Goal: Information Seeking & Learning: Learn about a topic

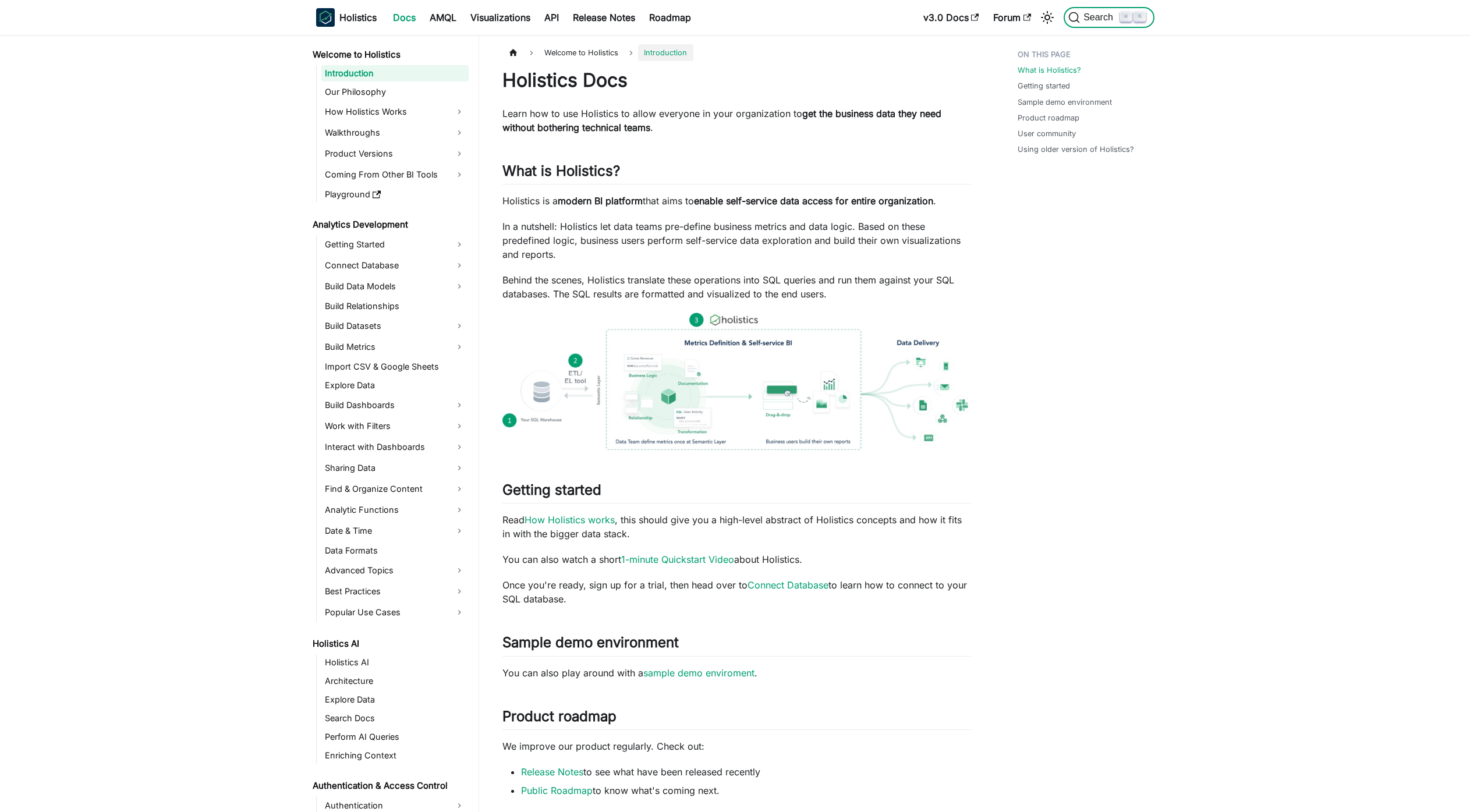
click at [1135, 23] on button "Search ⌘ K" at bounding box center [1109, 17] width 90 height 21
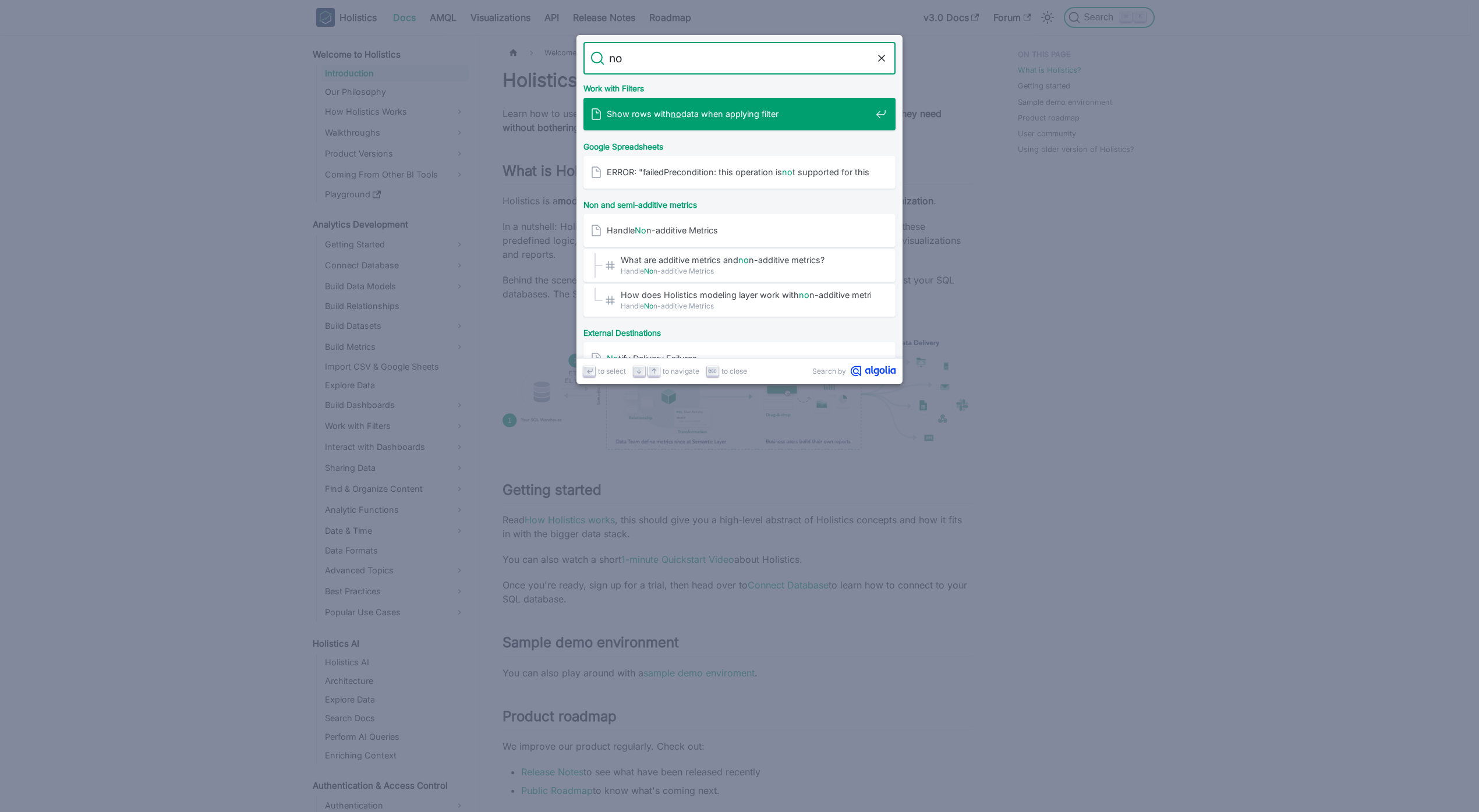
type input "n"
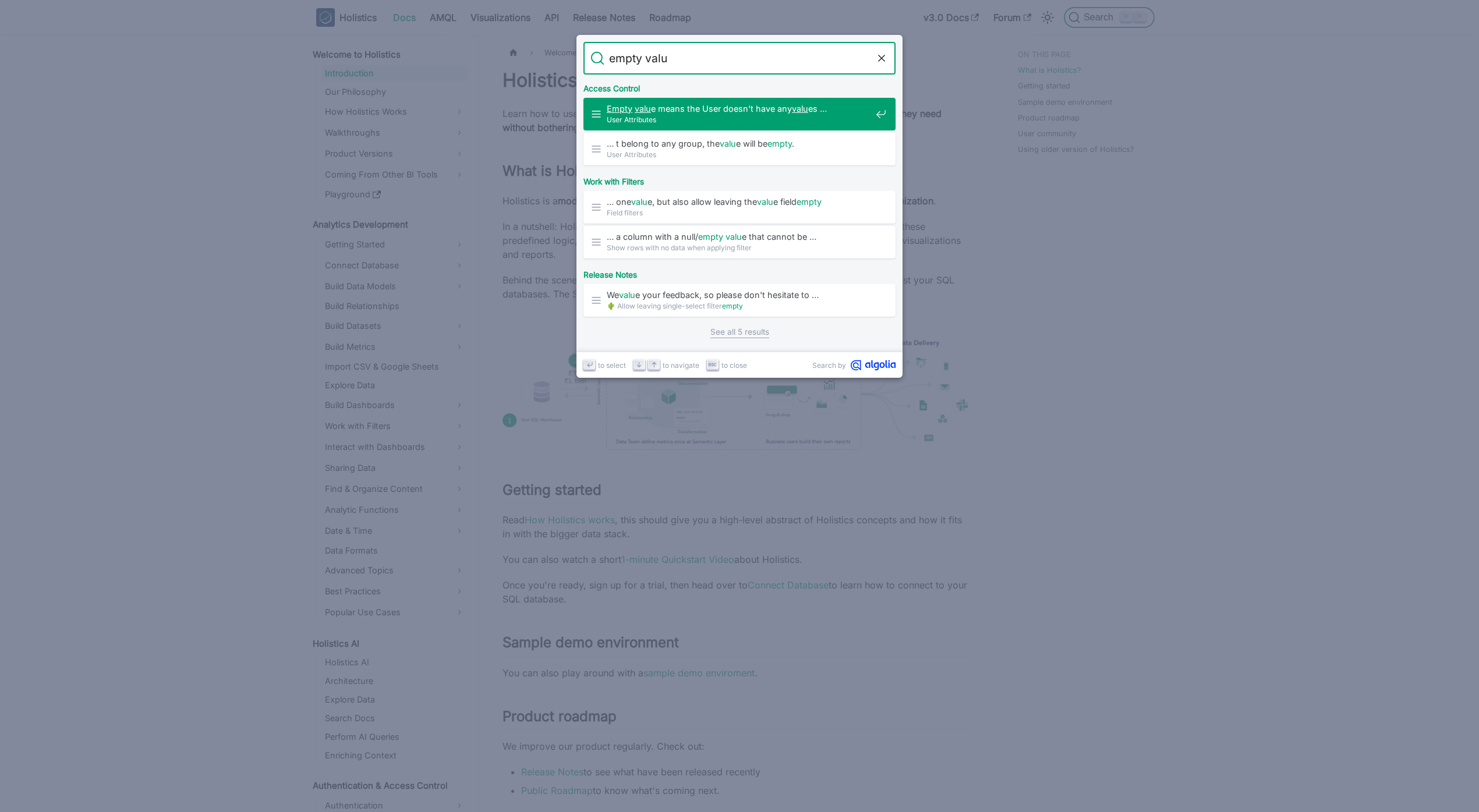
type input "empty value"
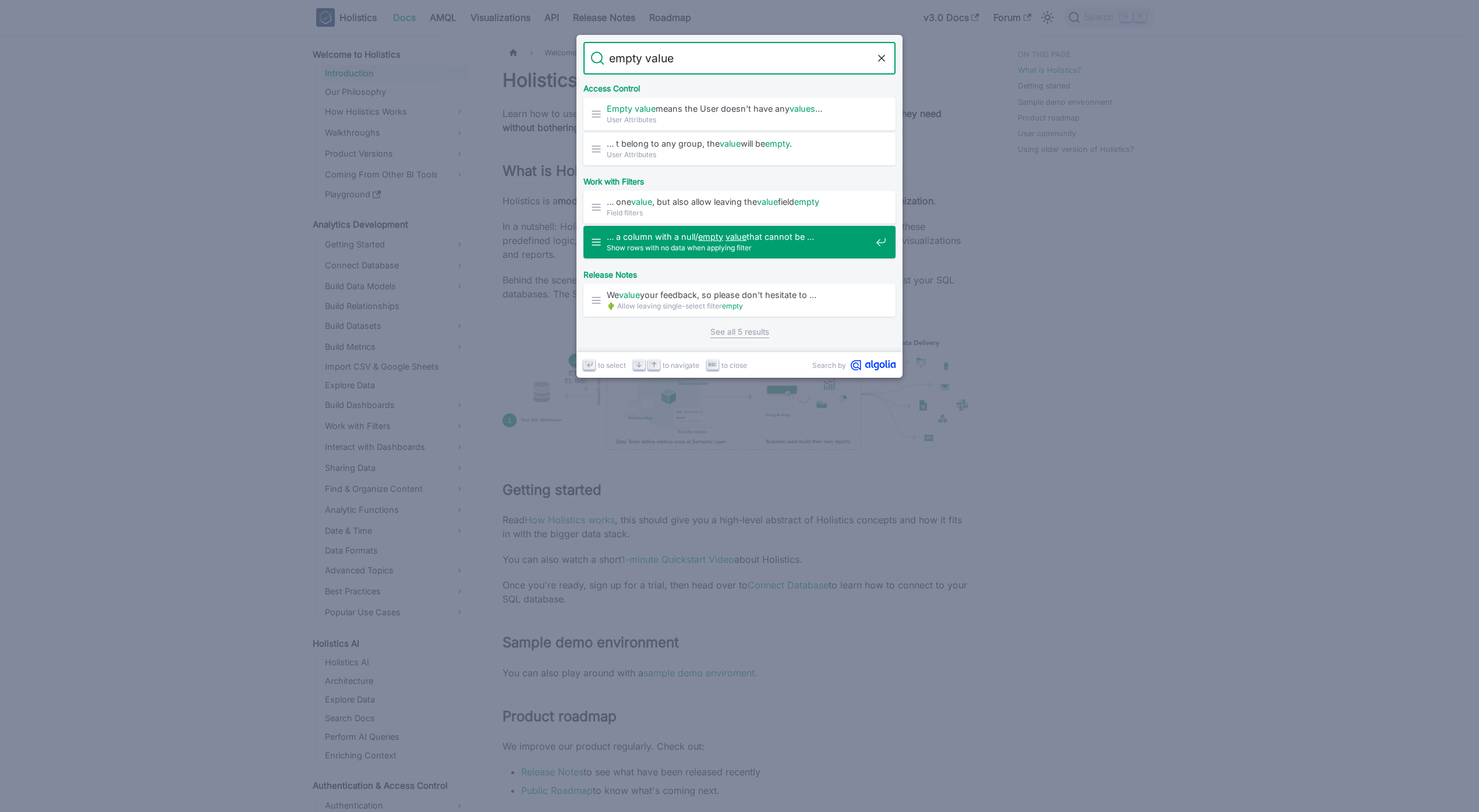
click at [749, 239] on span "… a column with a null/ empty value that cannot be …" at bounding box center [739, 236] width 265 height 11
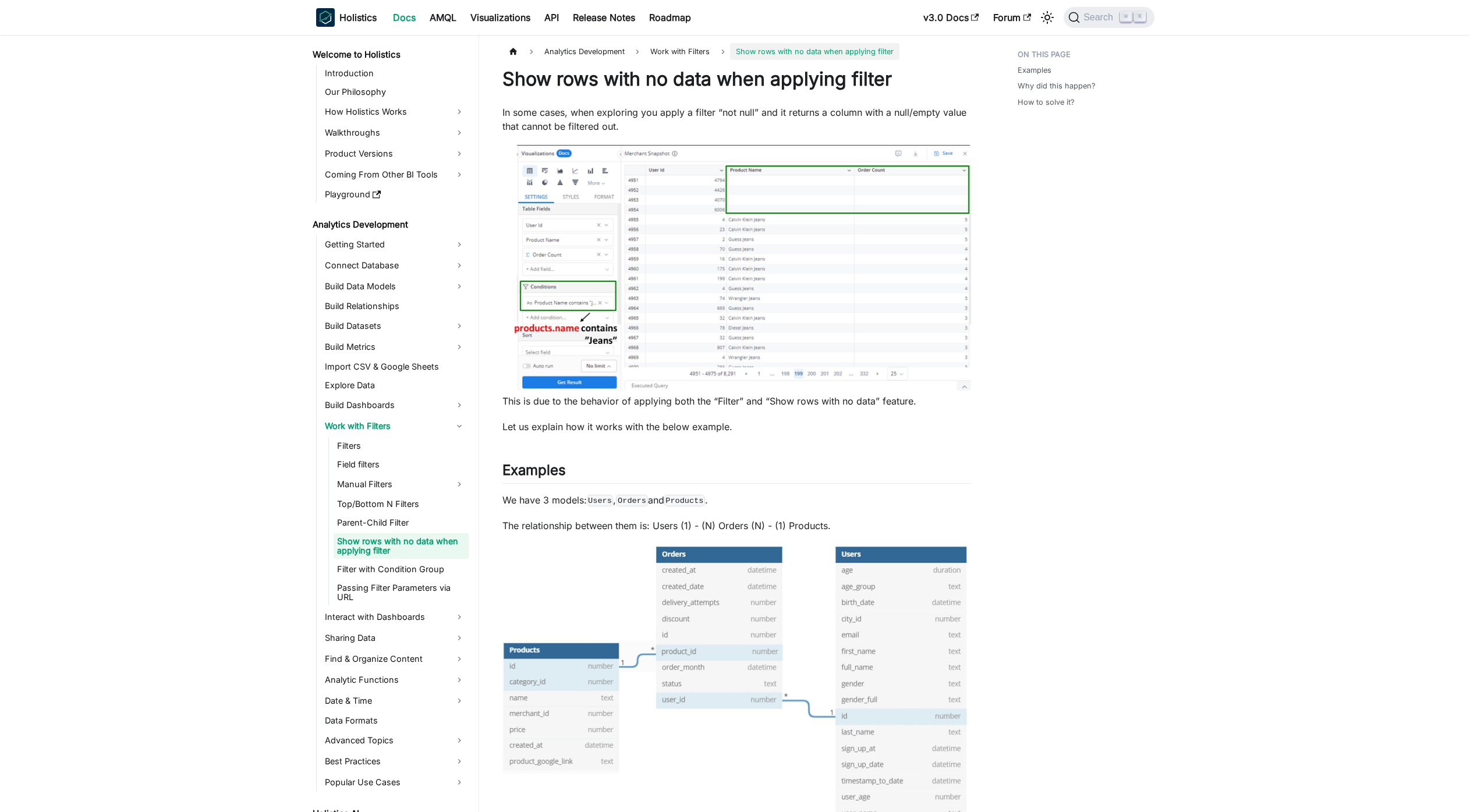
scroll to position [23, 0]
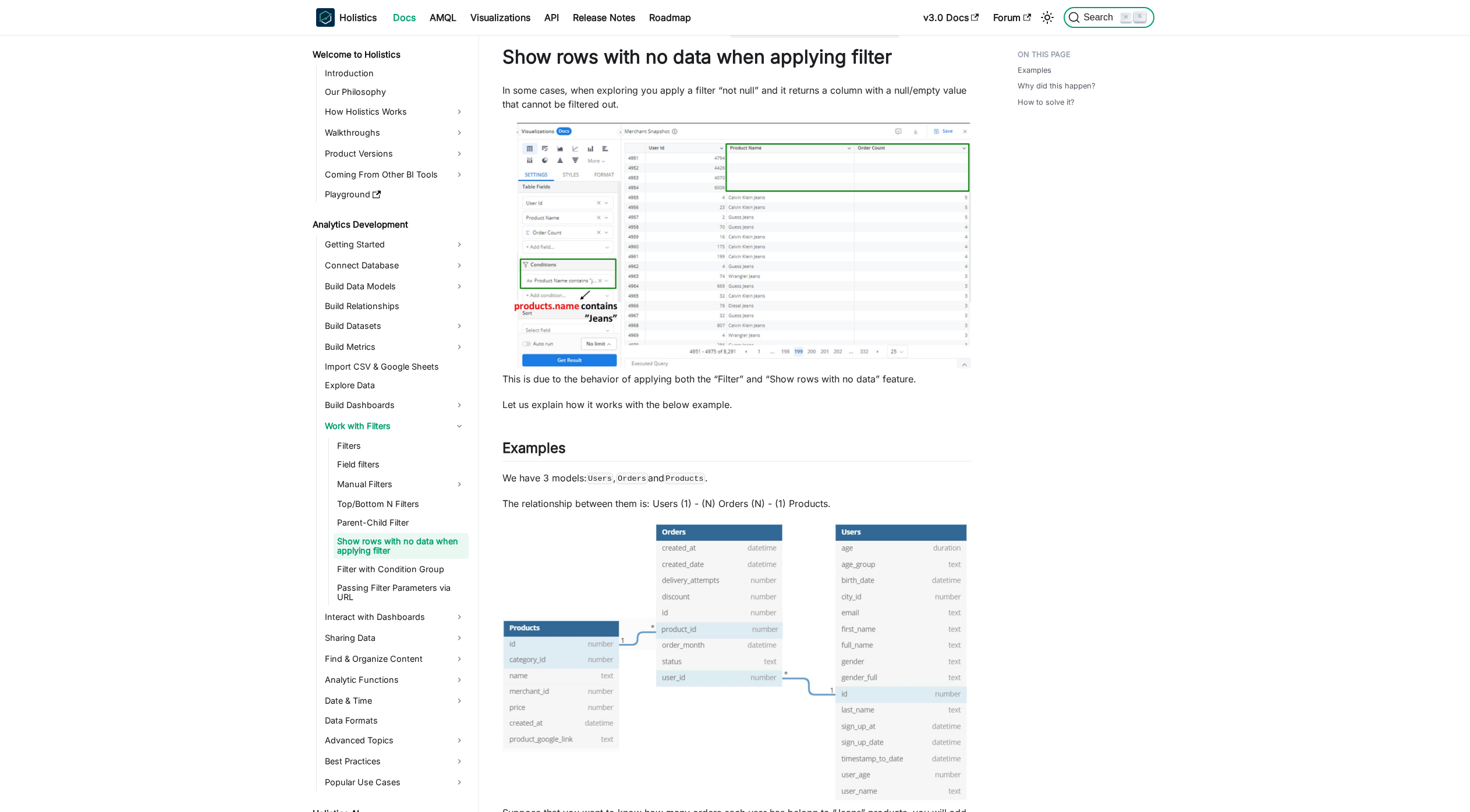
click at [1085, 16] on span "Search" at bounding box center [1100, 17] width 40 height 10
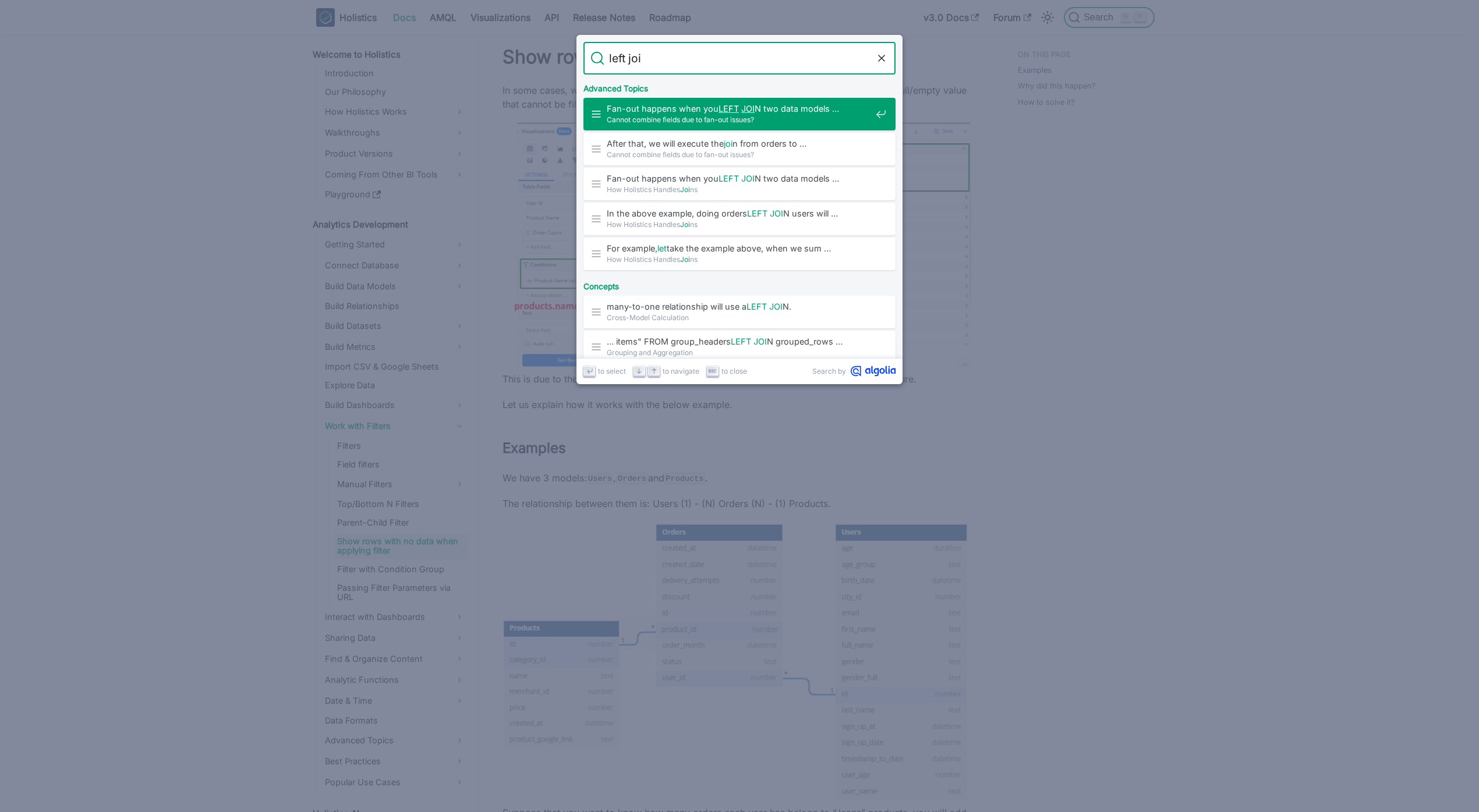
type input "left join"
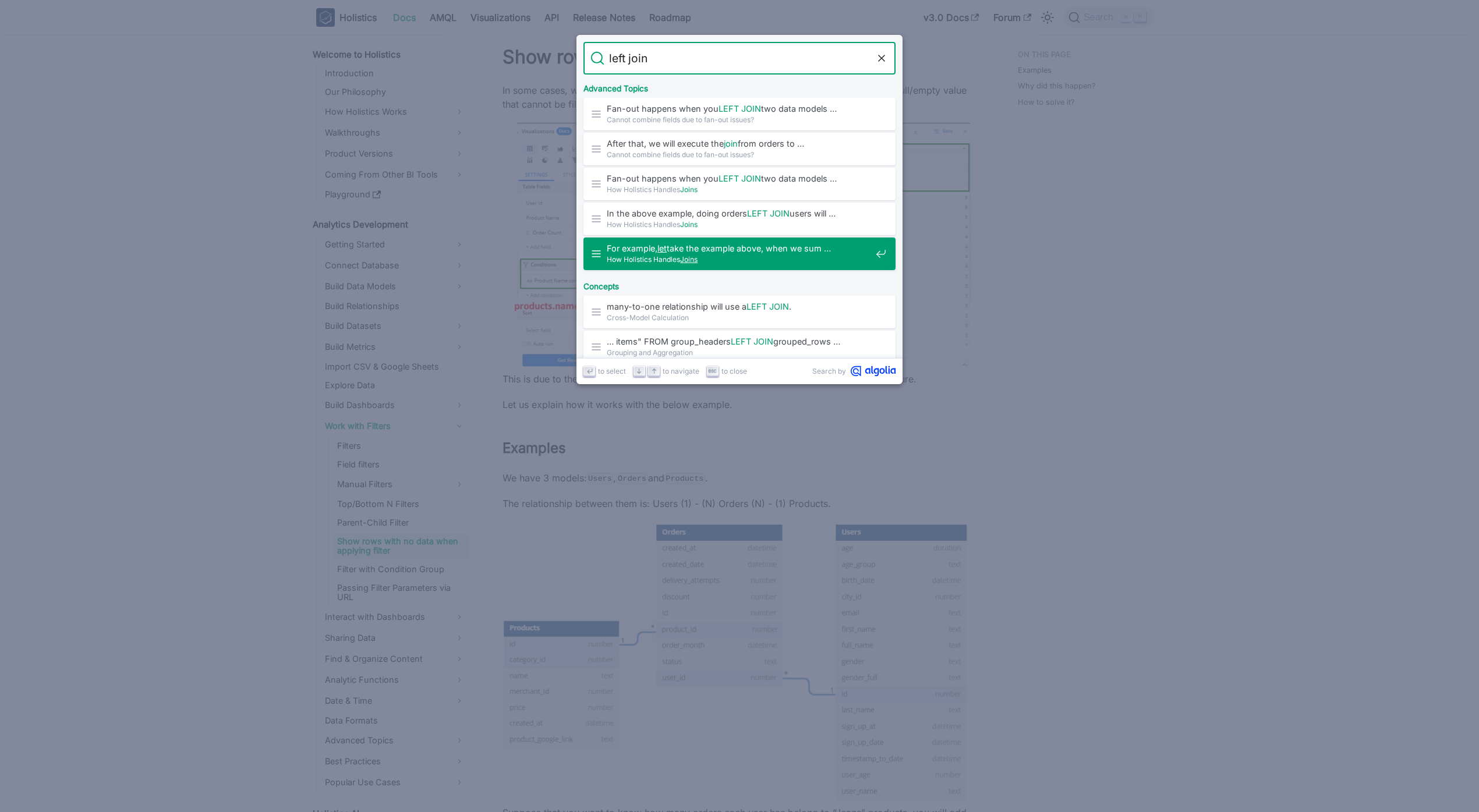
click at [698, 265] on div "For example, let take the example above, when we sum … How Holistics Handles Jo…" at bounding box center [743, 254] width 305 height 33
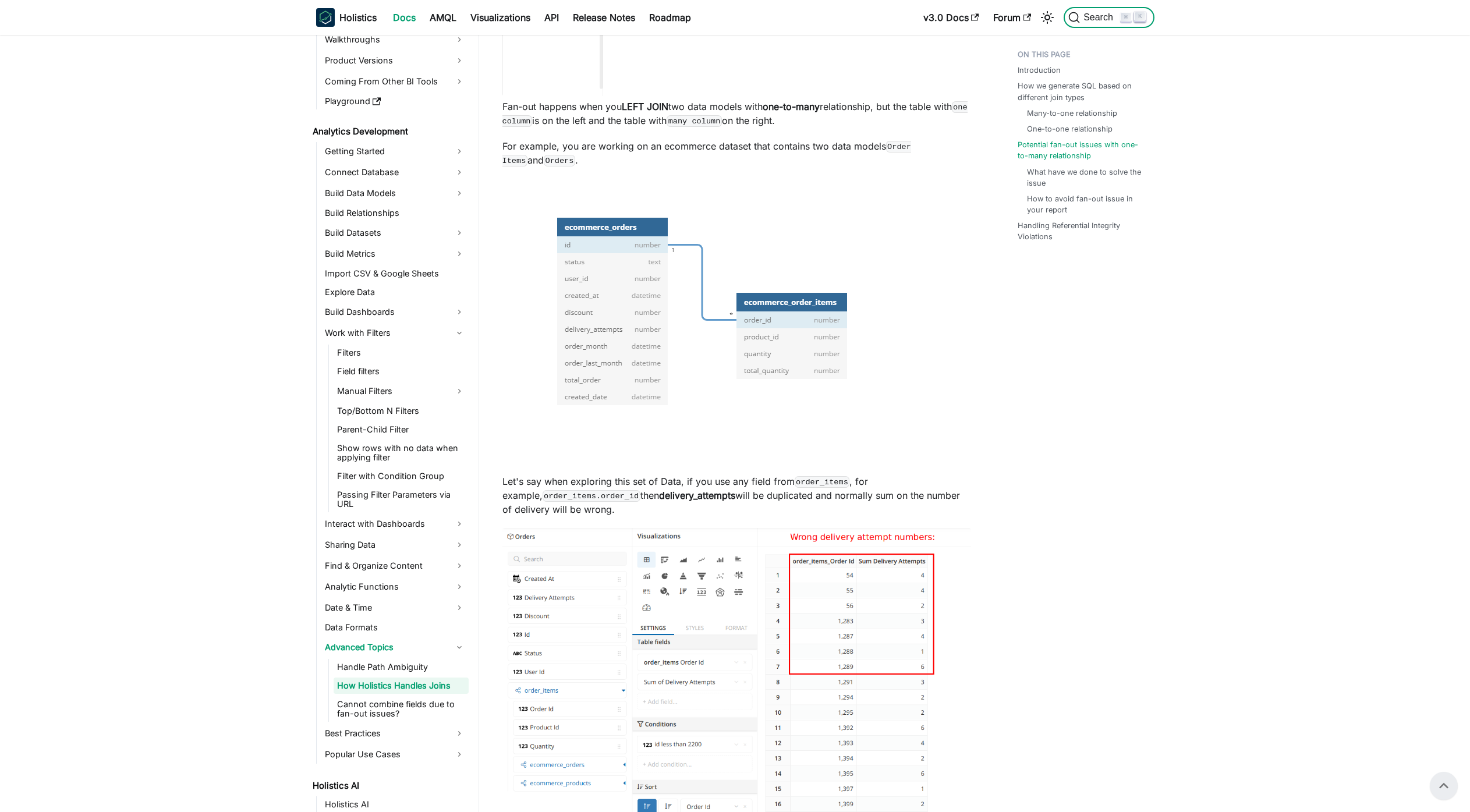
scroll to position [1799, 0]
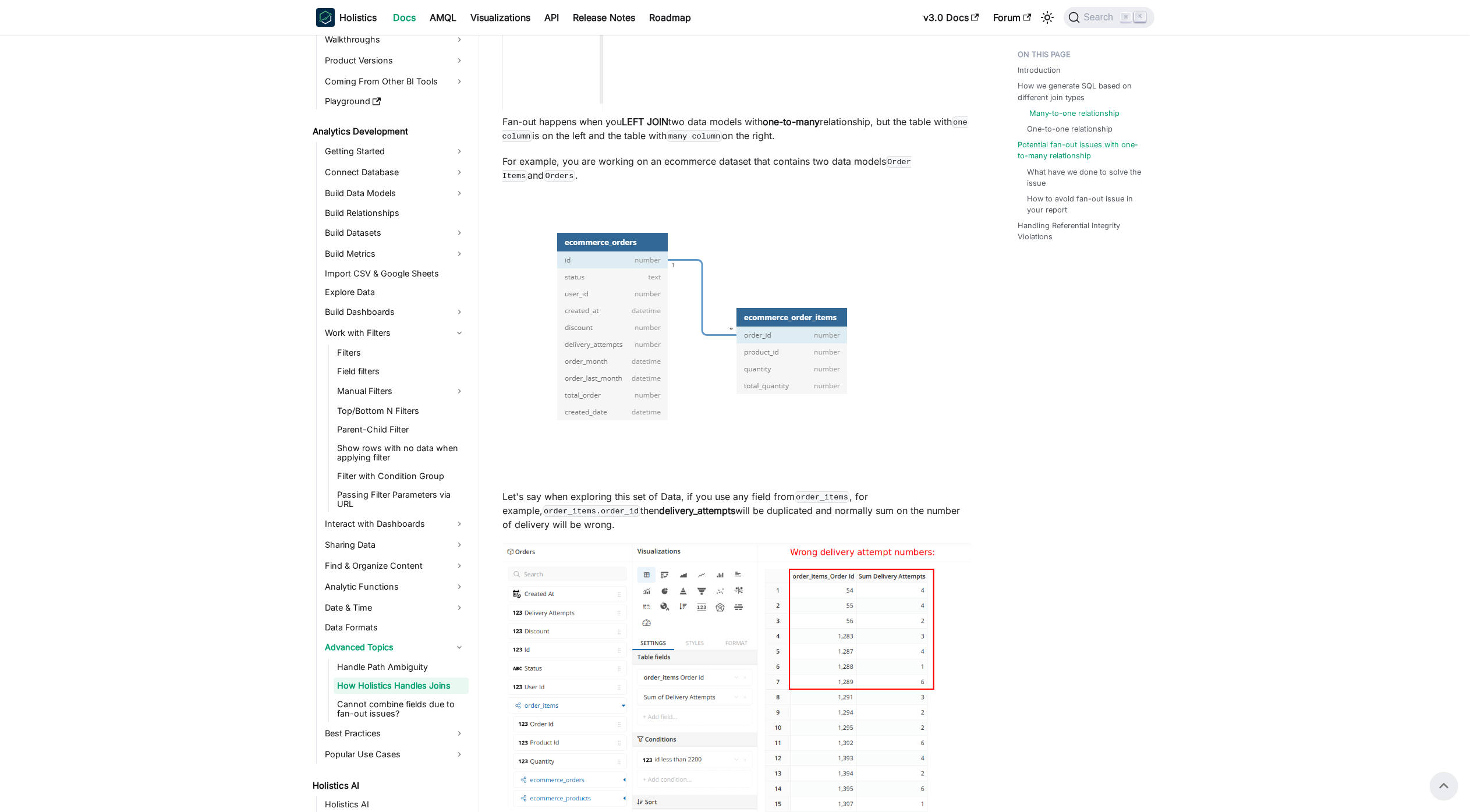
click at [1060, 112] on link "Many-to-one relationship" at bounding box center [1075, 113] width 90 height 11
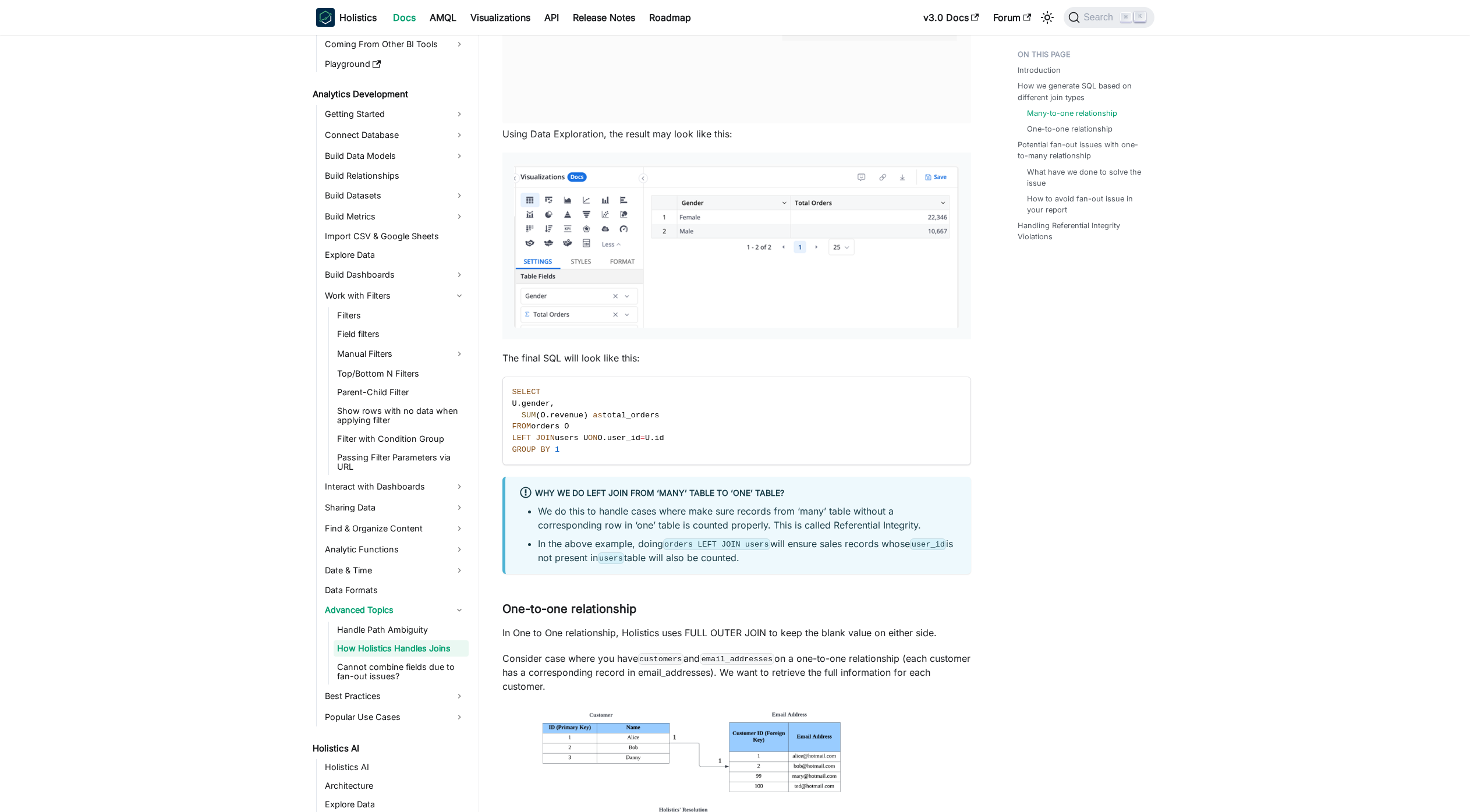
scroll to position [609, 0]
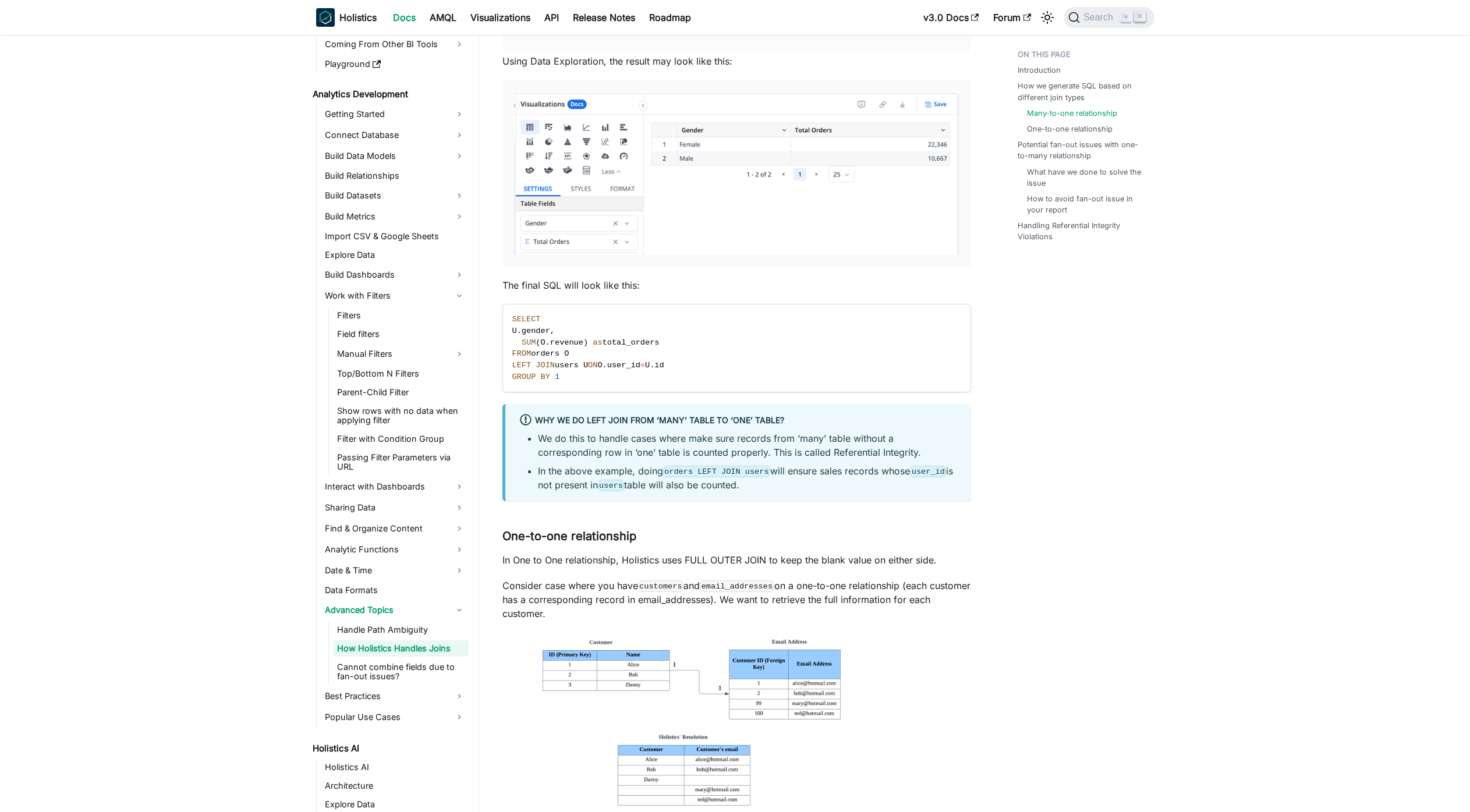
click at [820, 491] on li "In the above example, doing orders LEFT JOIN users will ensure sales records wh…" at bounding box center [747, 477] width 419 height 28
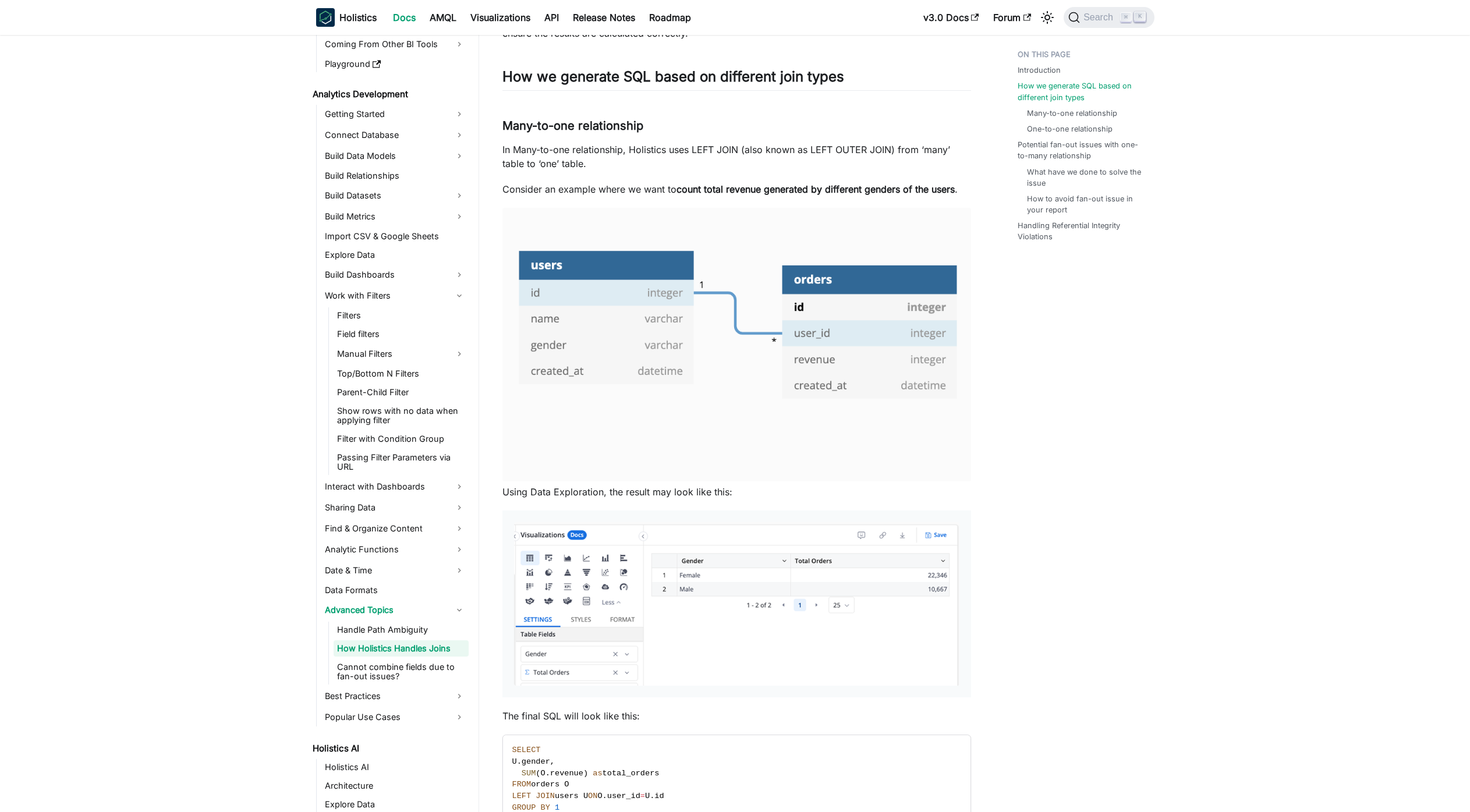
scroll to position [138, 0]
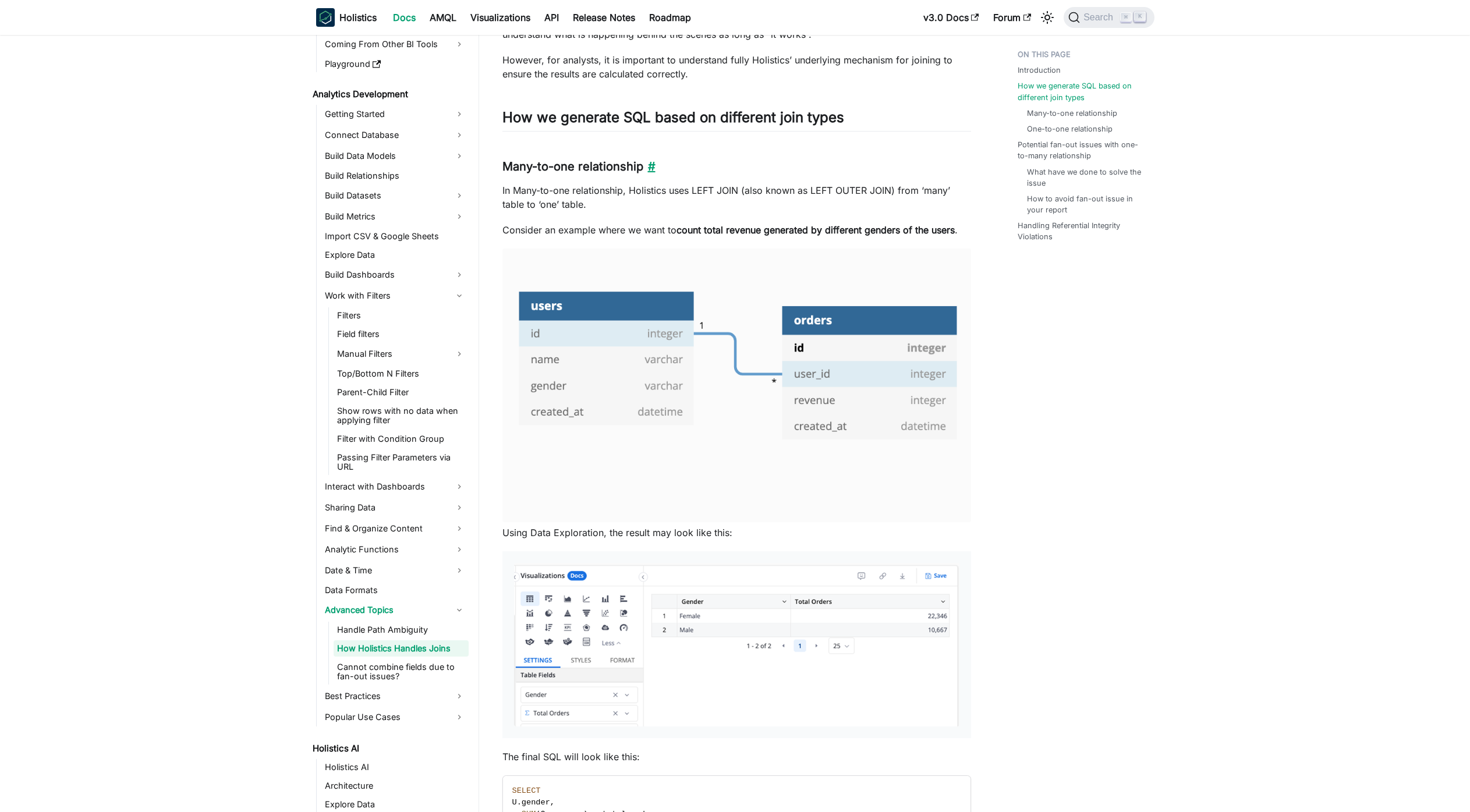
click at [650, 163] on link "​" at bounding box center [649, 166] width 12 height 14
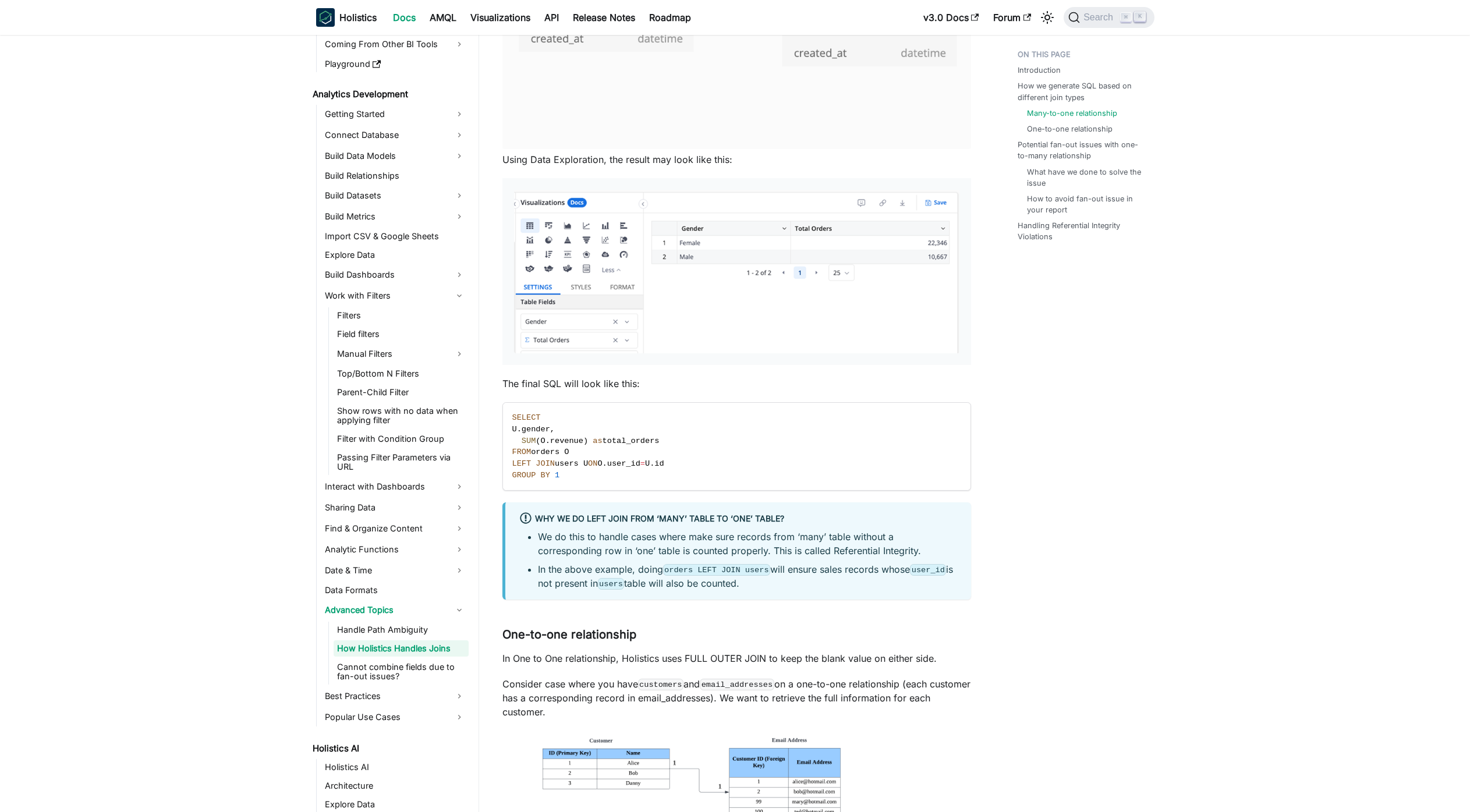
scroll to position [512, 0]
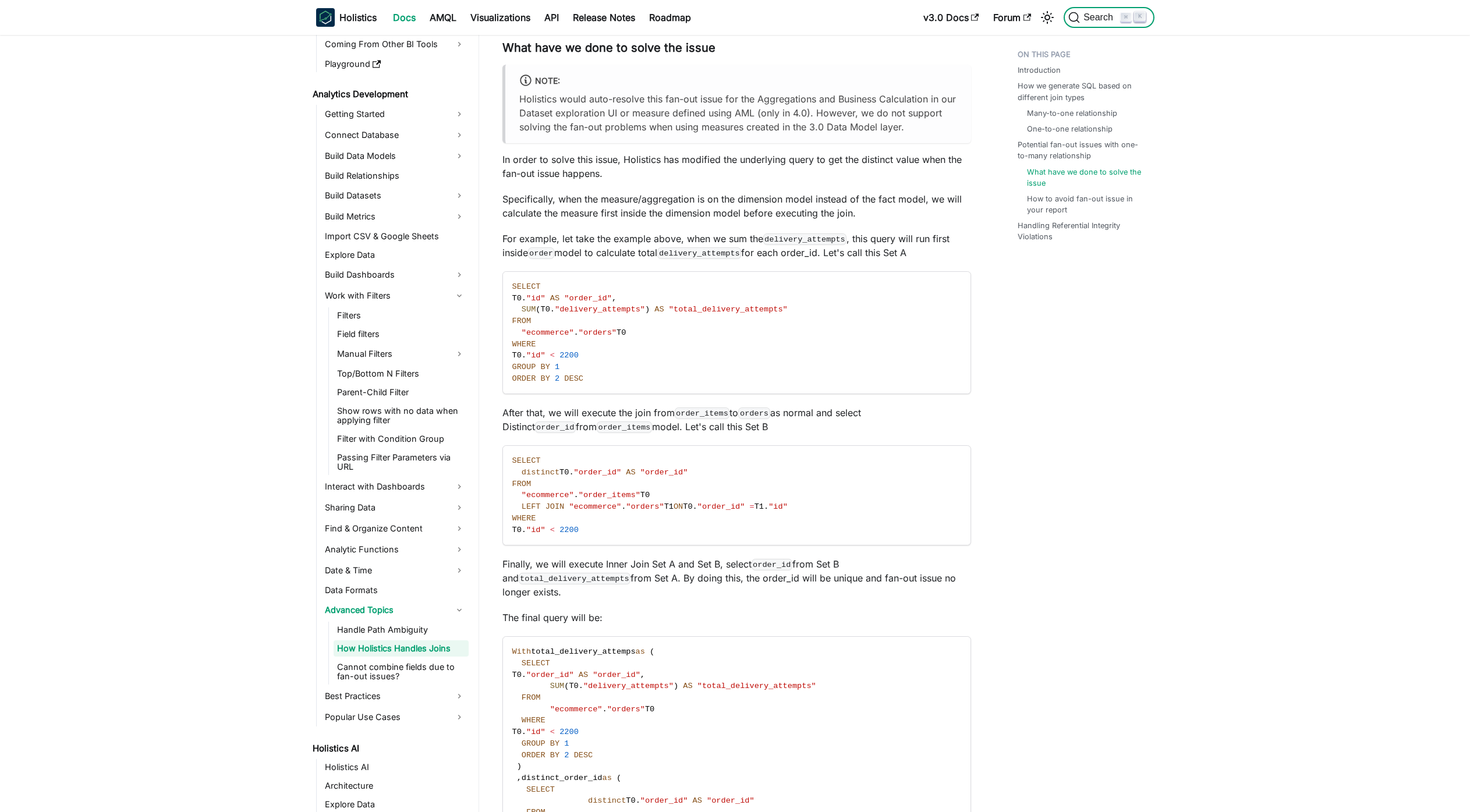
click at [1098, 14] on span "Search" at bounding box center [1100, 17] width 40 height 10
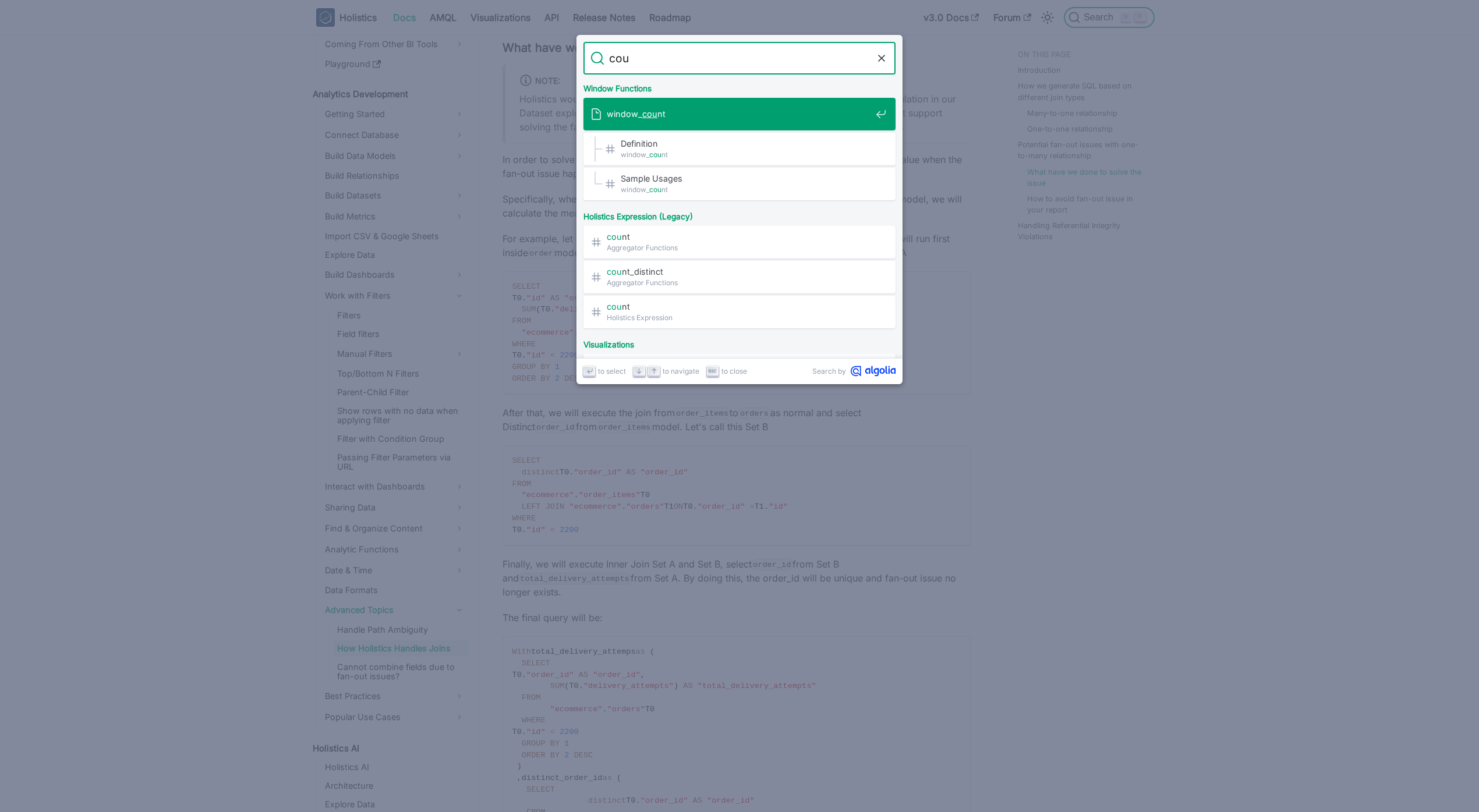
type input "cout"
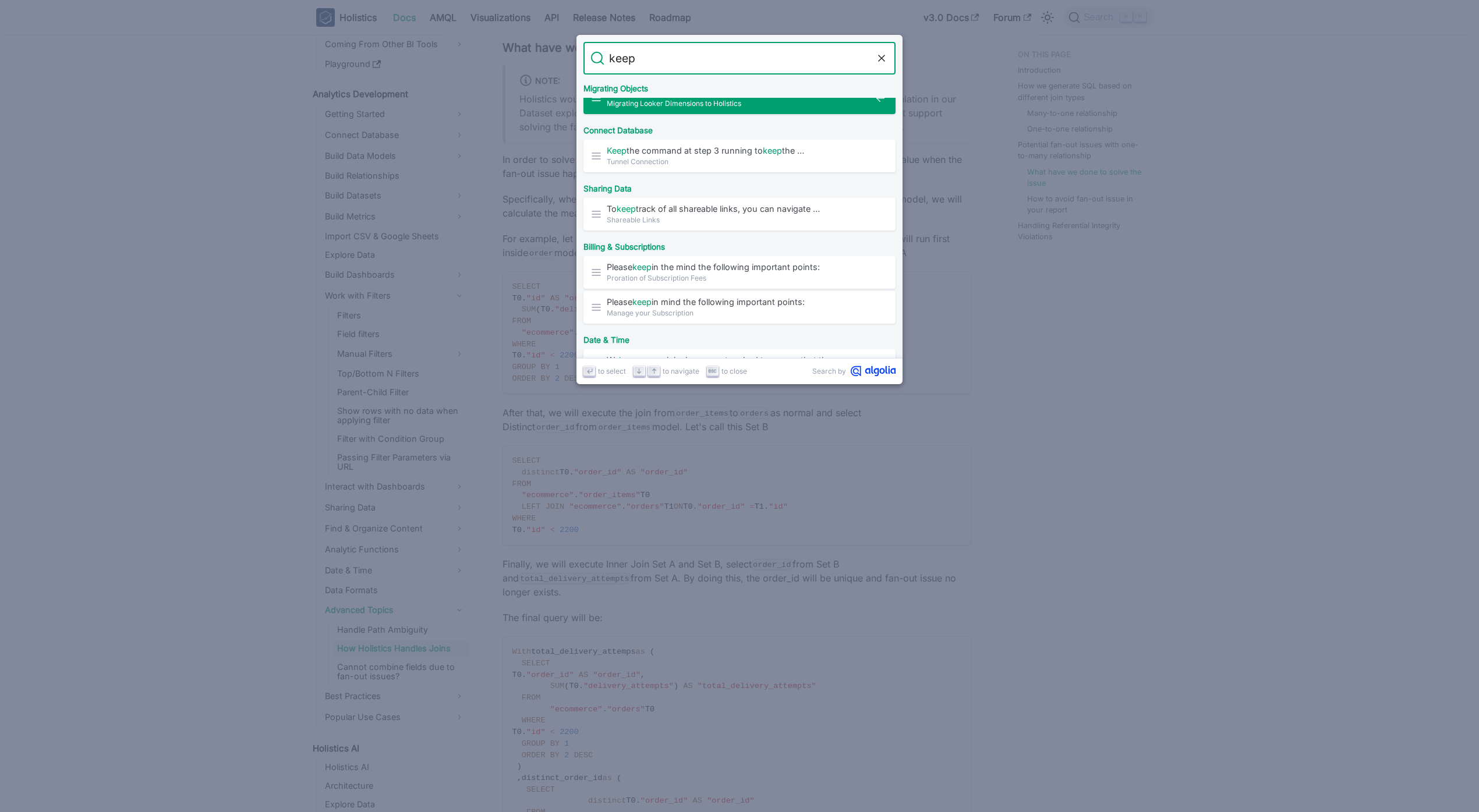
scroll to position [376, 0]
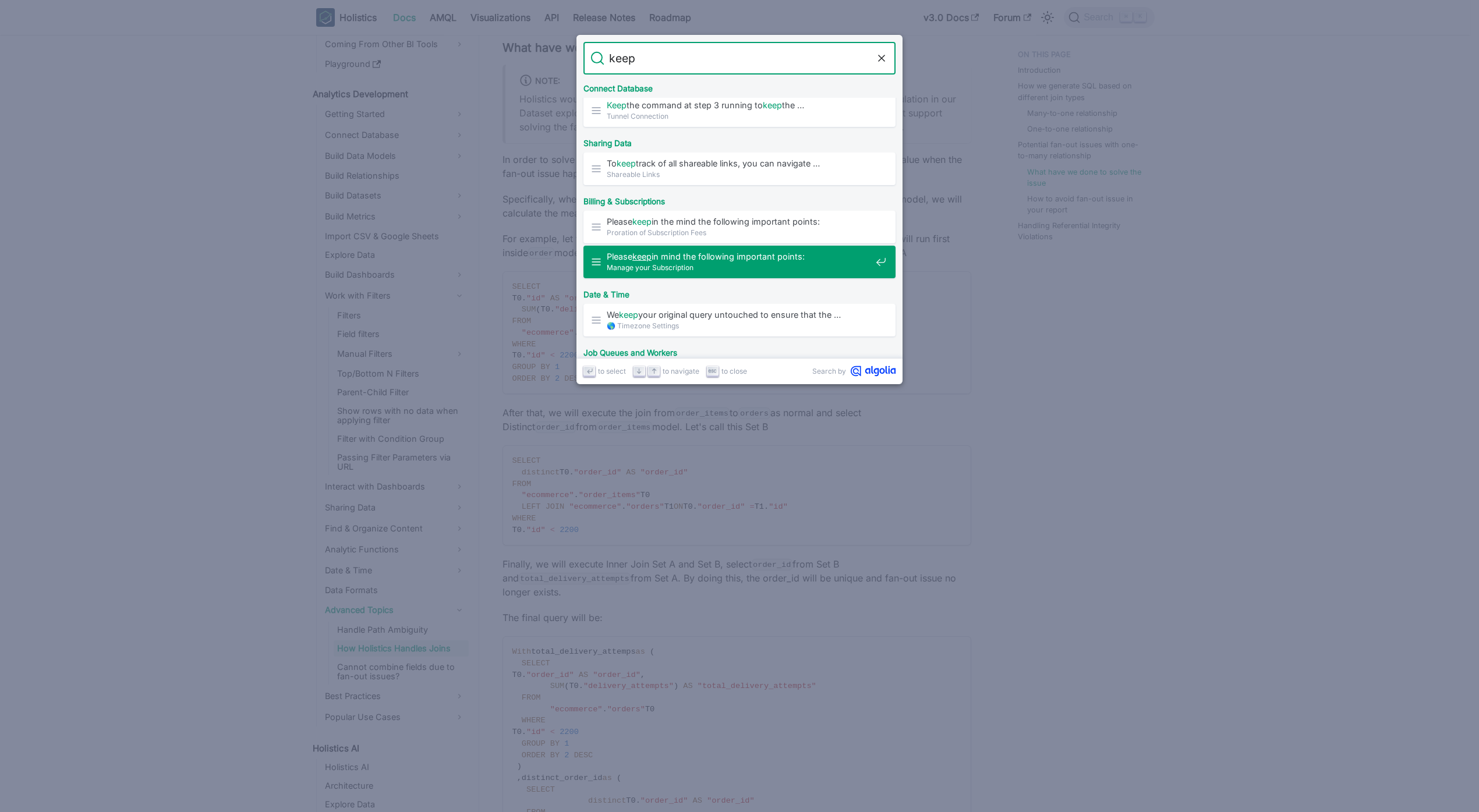
type input "m"
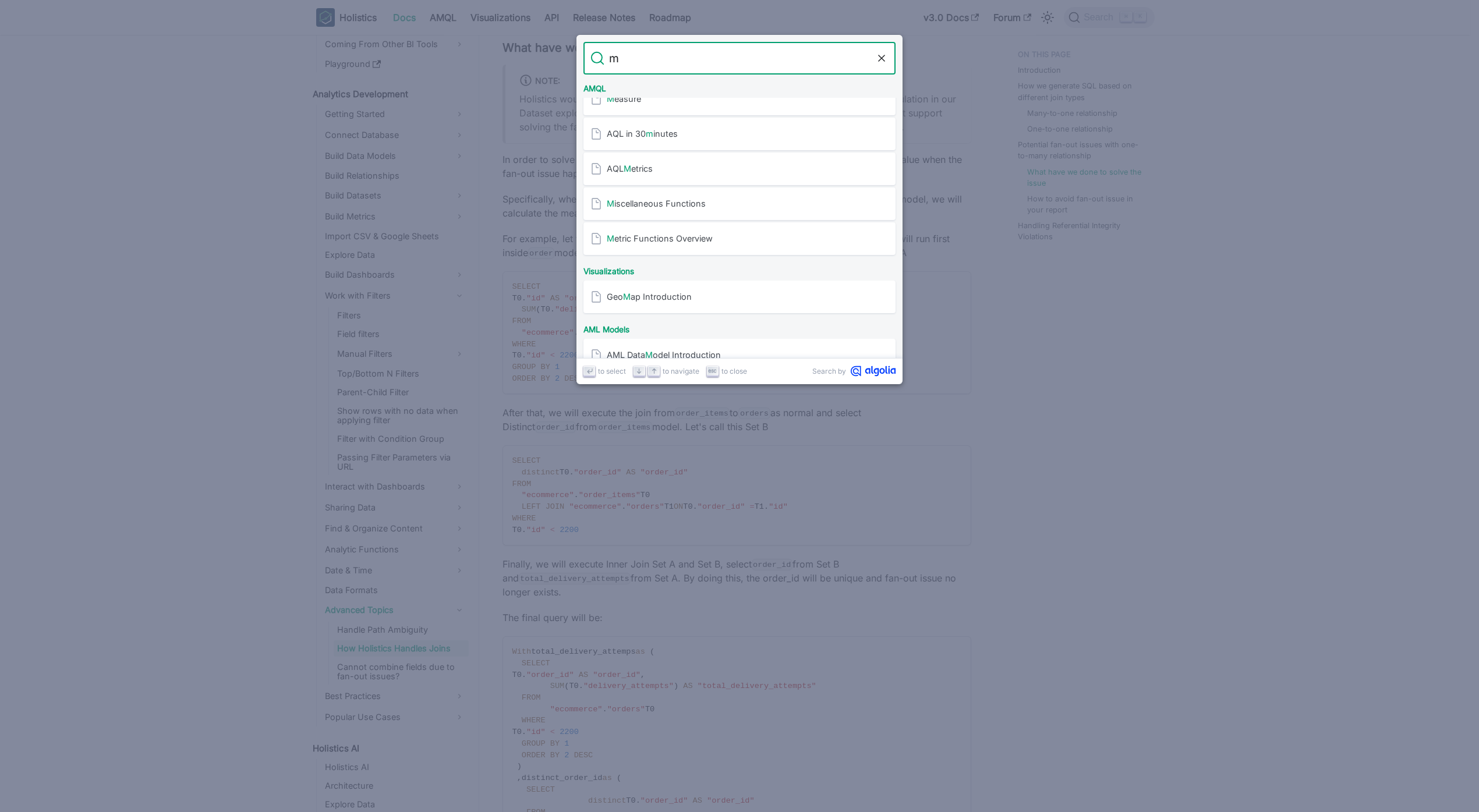
scroll to position [0, 0]
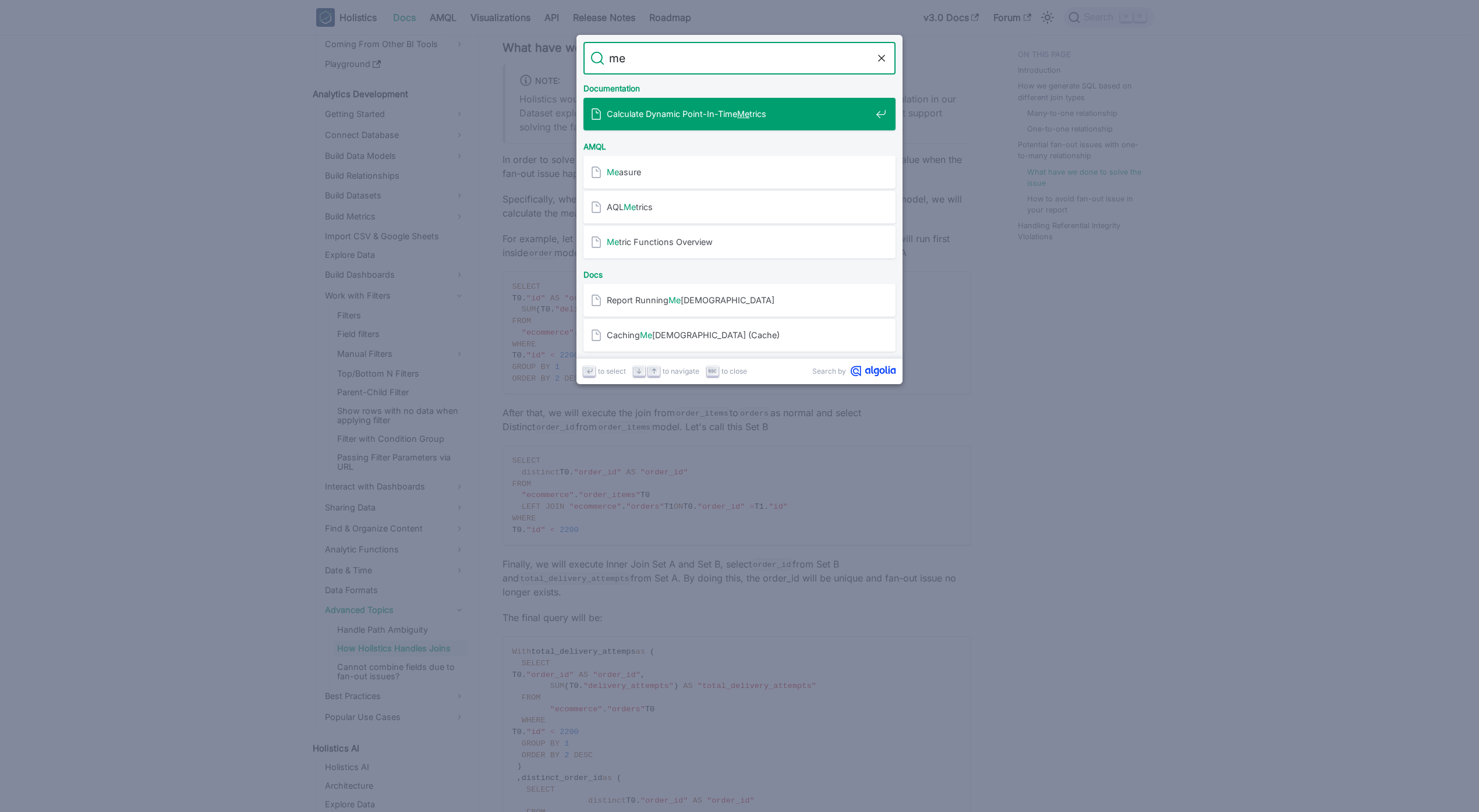
type input "m"
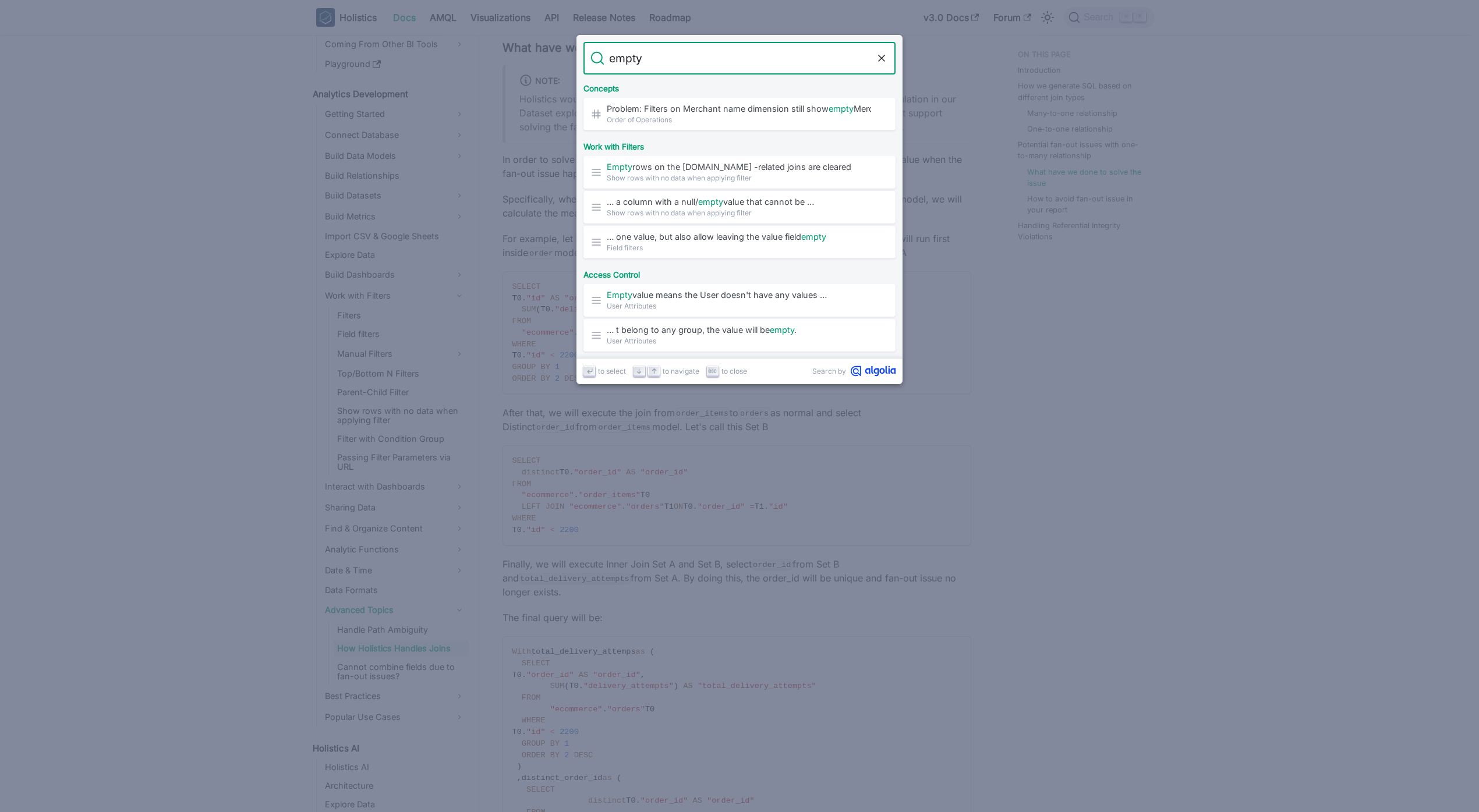
type input "s"
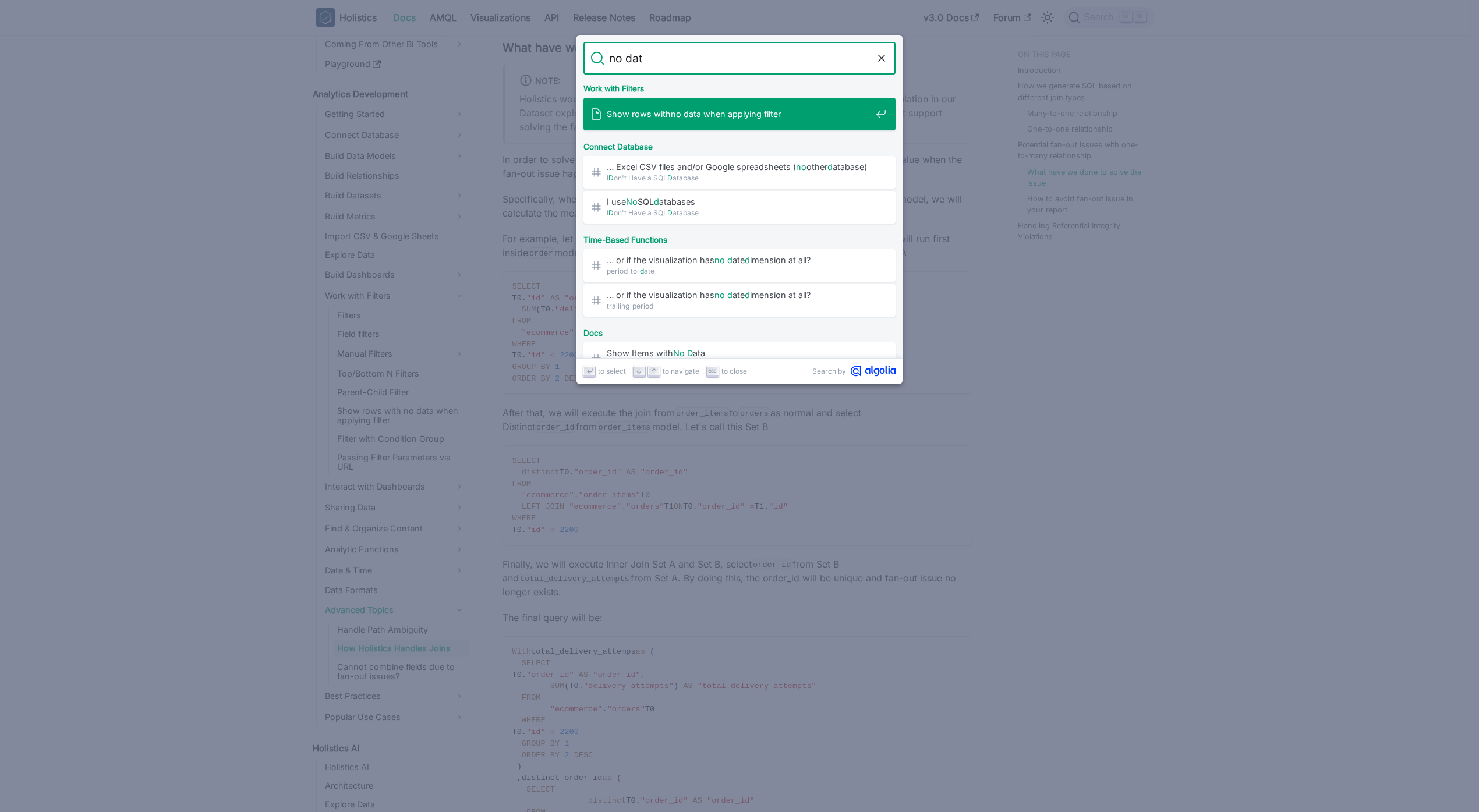
type input "no data"
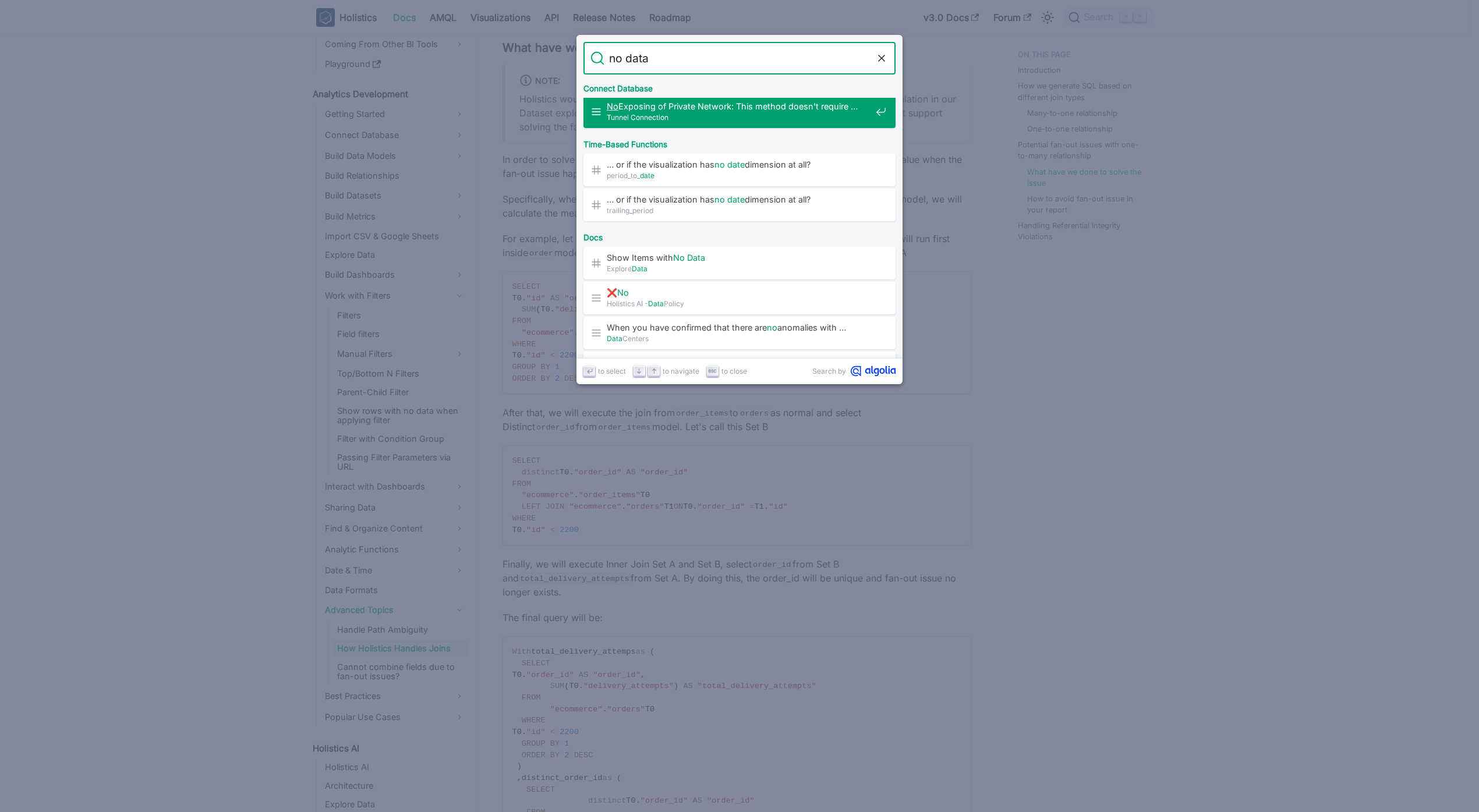
scroll to position [238, 0]
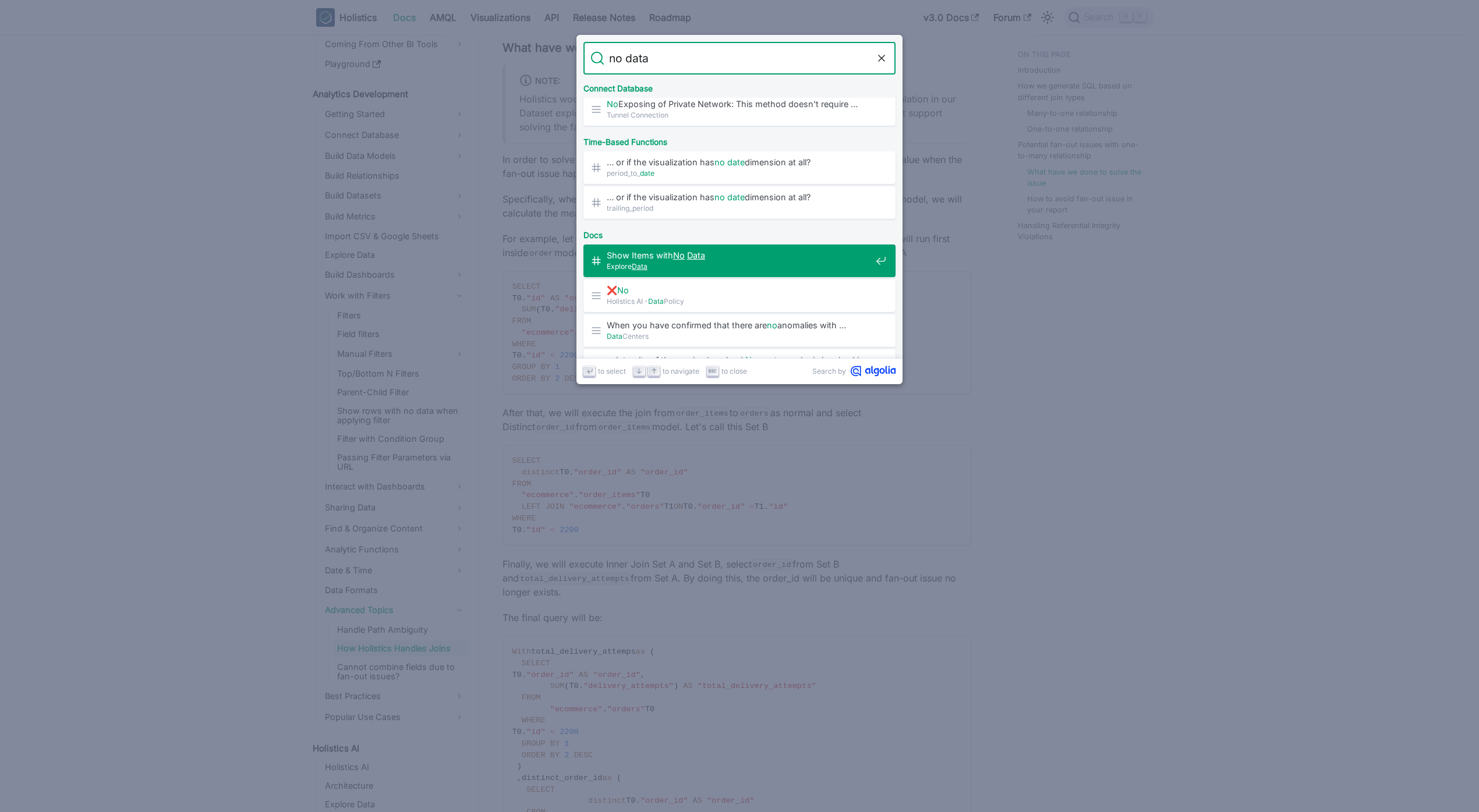
click at [716, 276] on div "Show Items with No Data ​ Explore Data" at bounding box center [743, 260] width 305 height 33
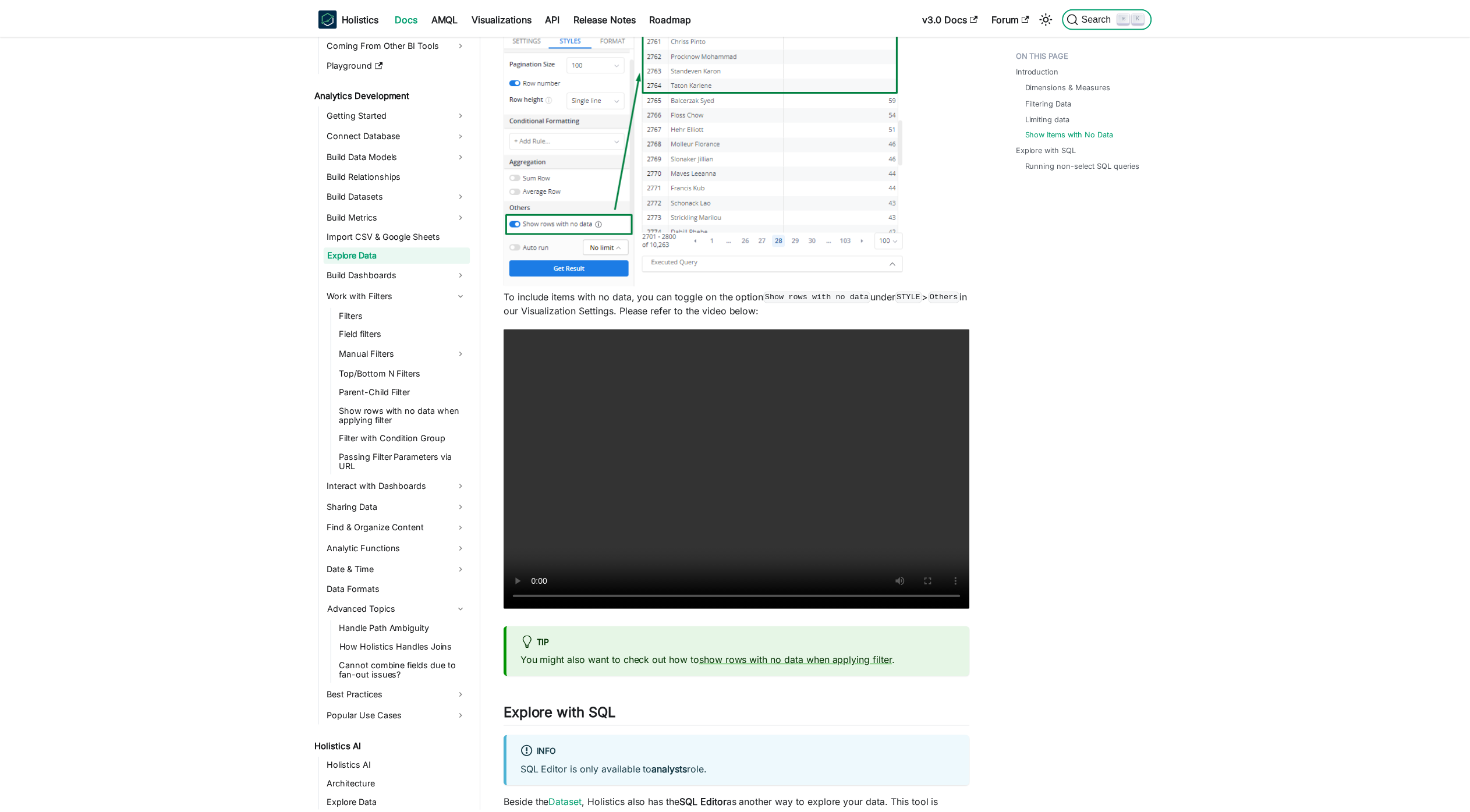
scroll to position [2643, 0]
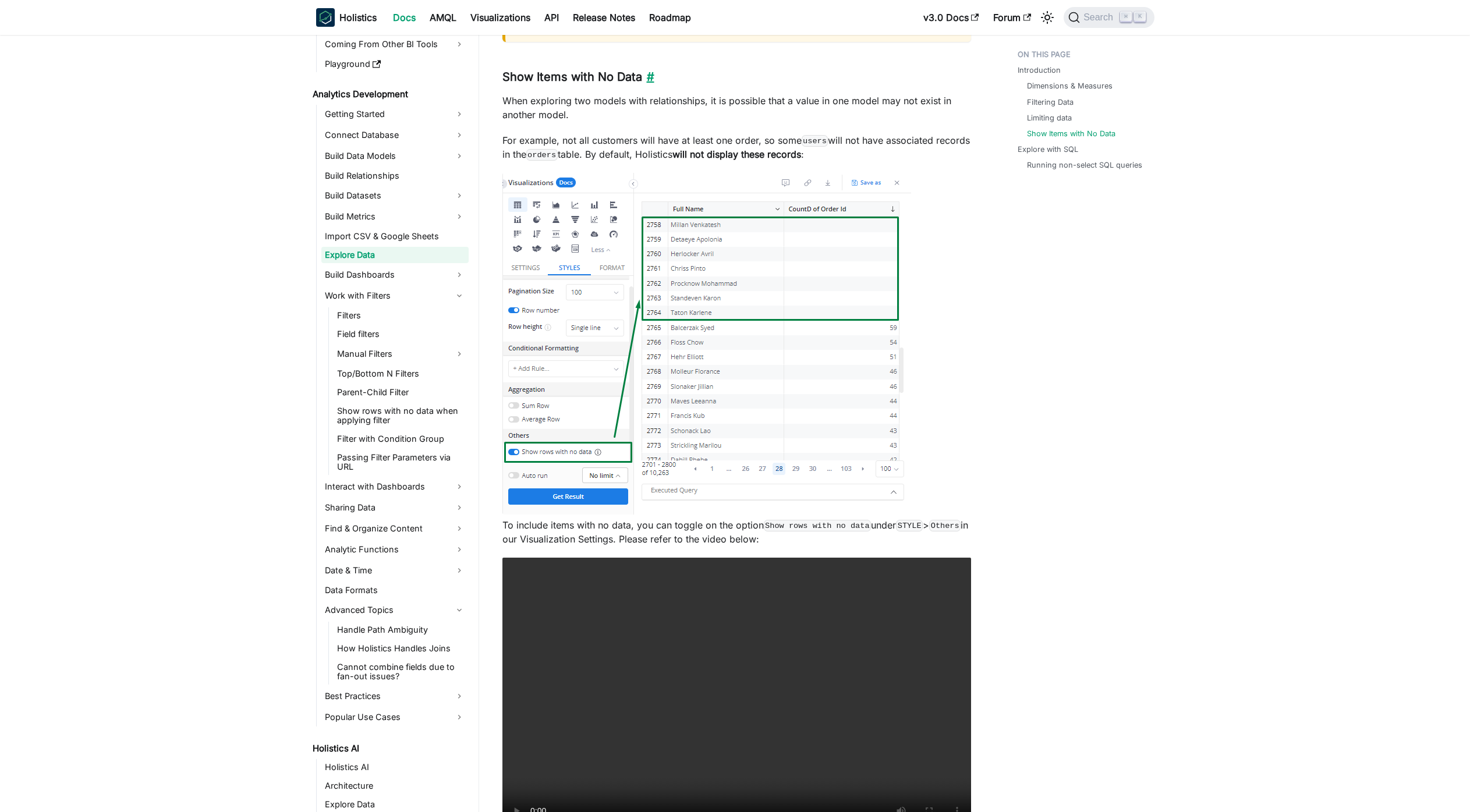
click at [645, 77] on link "​" at bounding box center [648, 77] width 12 height 14
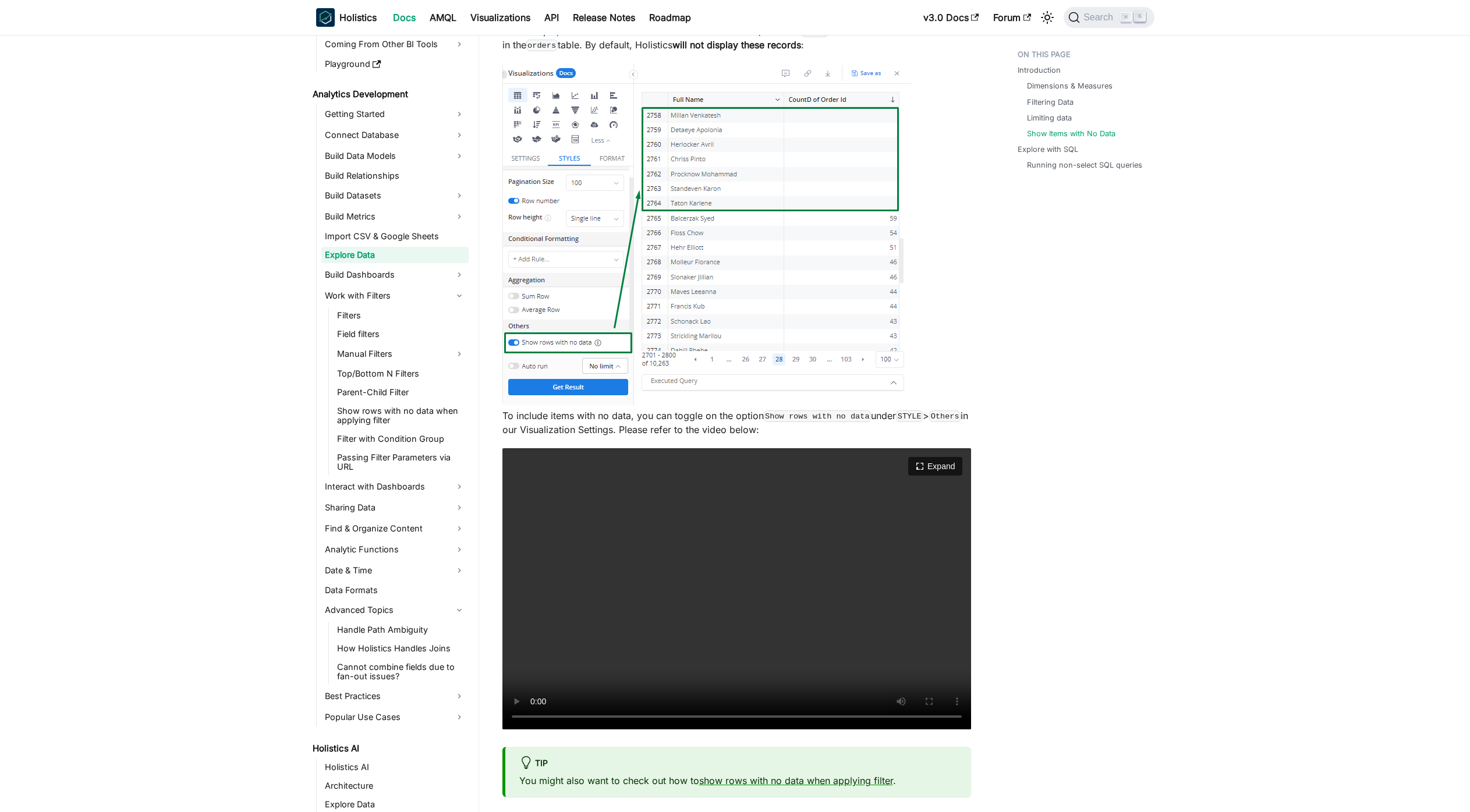
scroll to position [2769, 0]
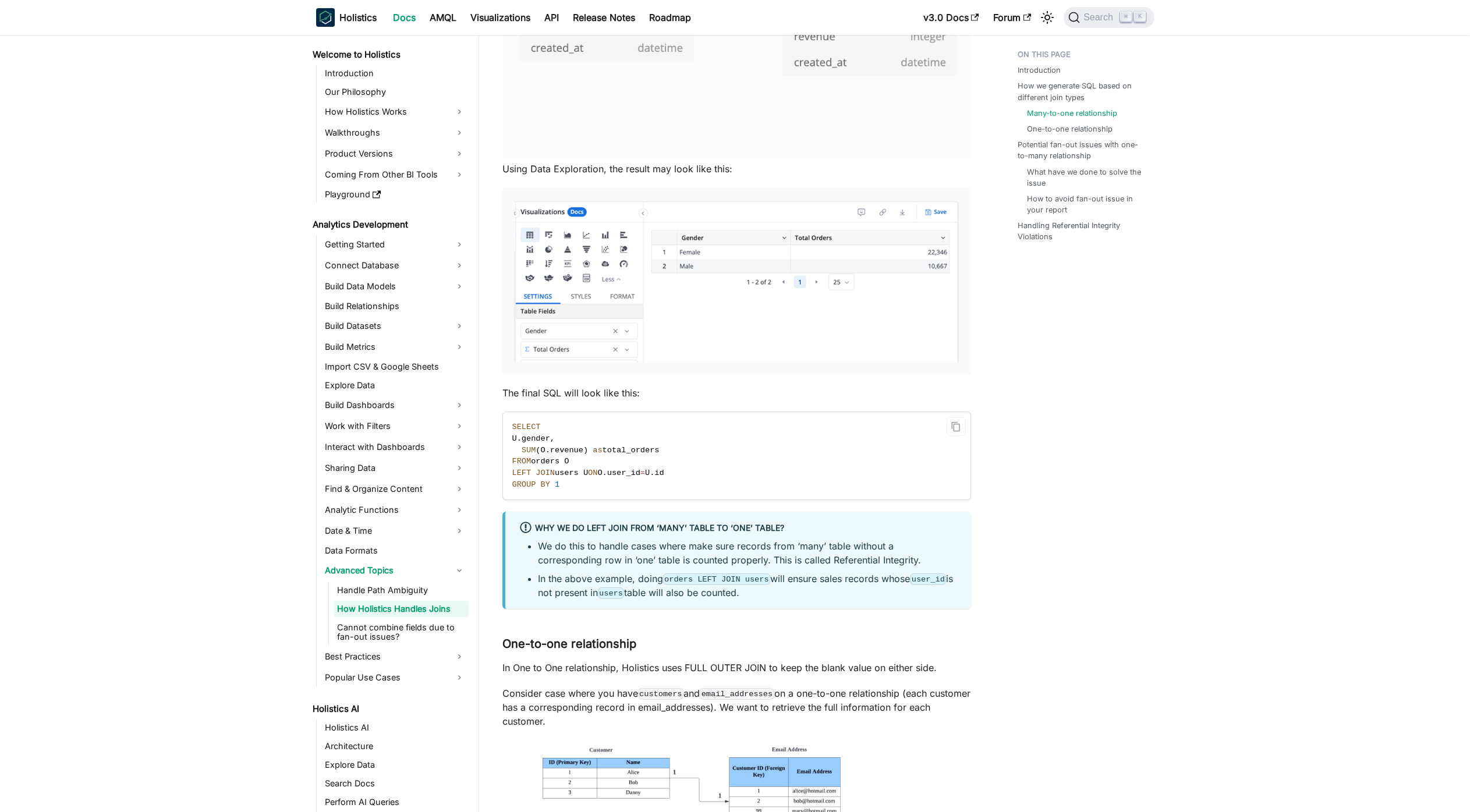
scroll to position [502, 0]
click at [898, 518] on div "Why we do LEFT JOIN from ‘many’ table to ‘one’ table? We do this to handle case…" at bounding box center [736, 559] width 469 height 97
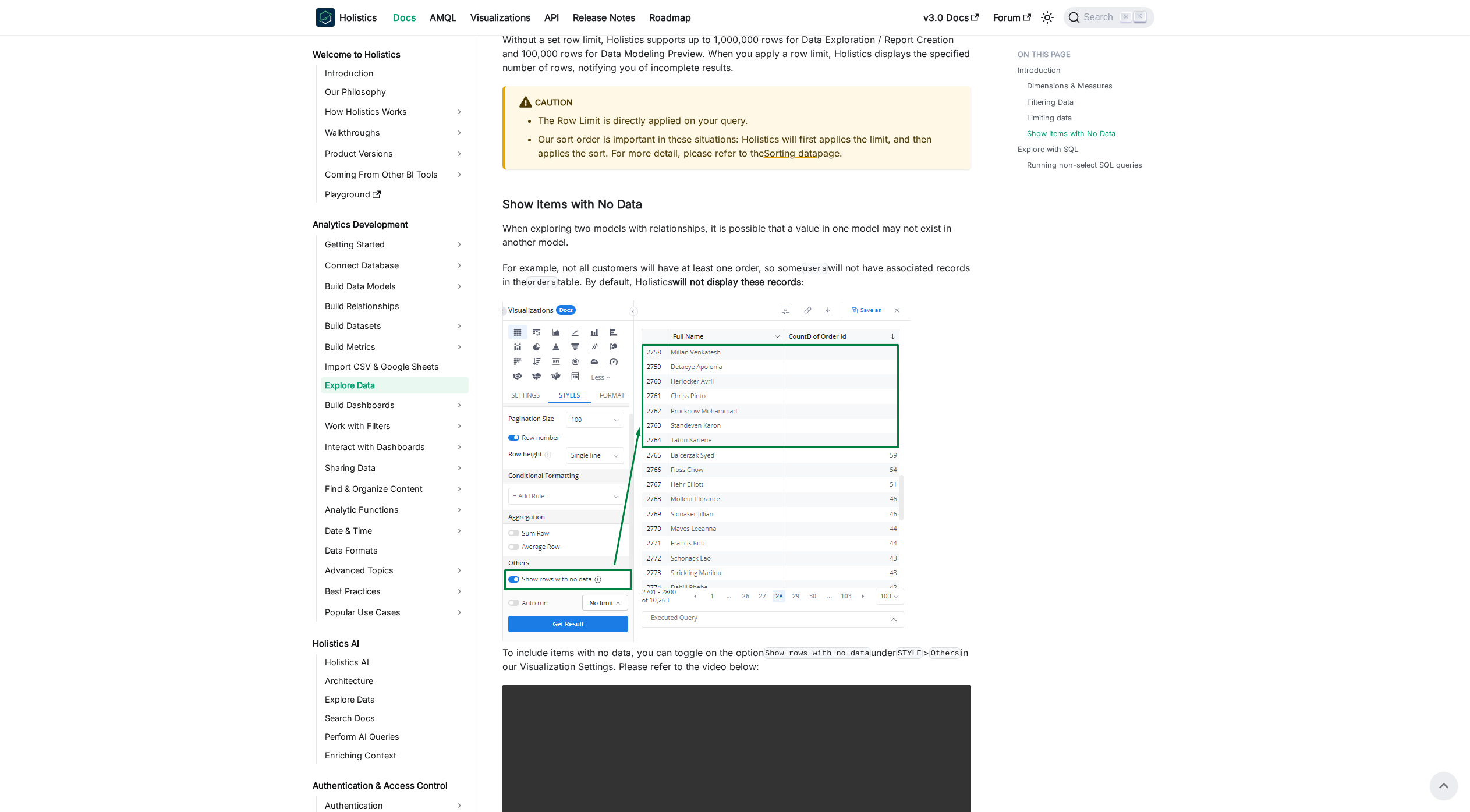
scroll to position [2515, 0]
click at [923, 238] on p "When exploring two models with relationships, it is possible that a value in on…" at bounding box center [736, 236] width 469 height 28
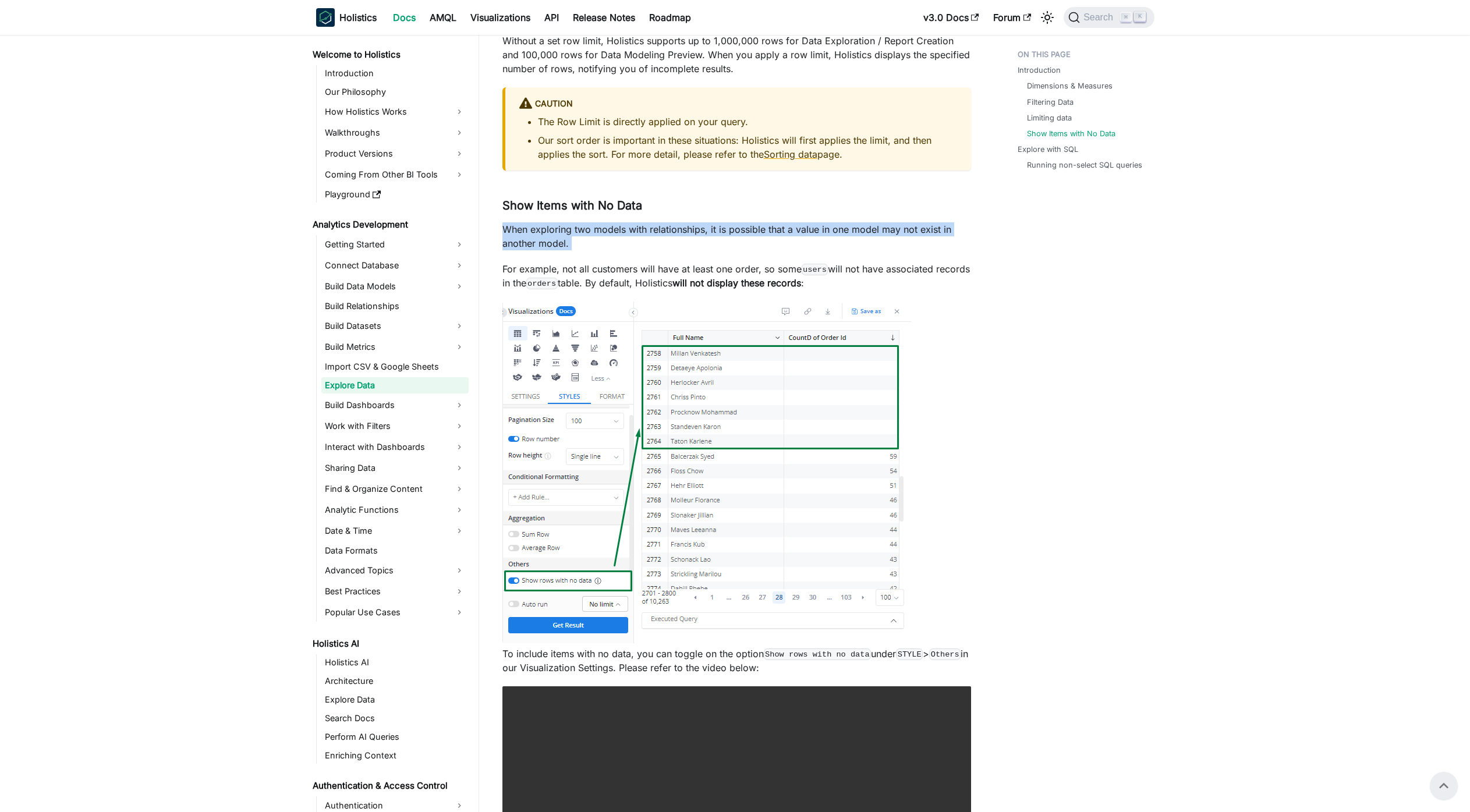
click at [923, 238] on p "When exploring two models with relationships, it is possible that a value in on…" at bounding box center [736, 236] width 469 height 28
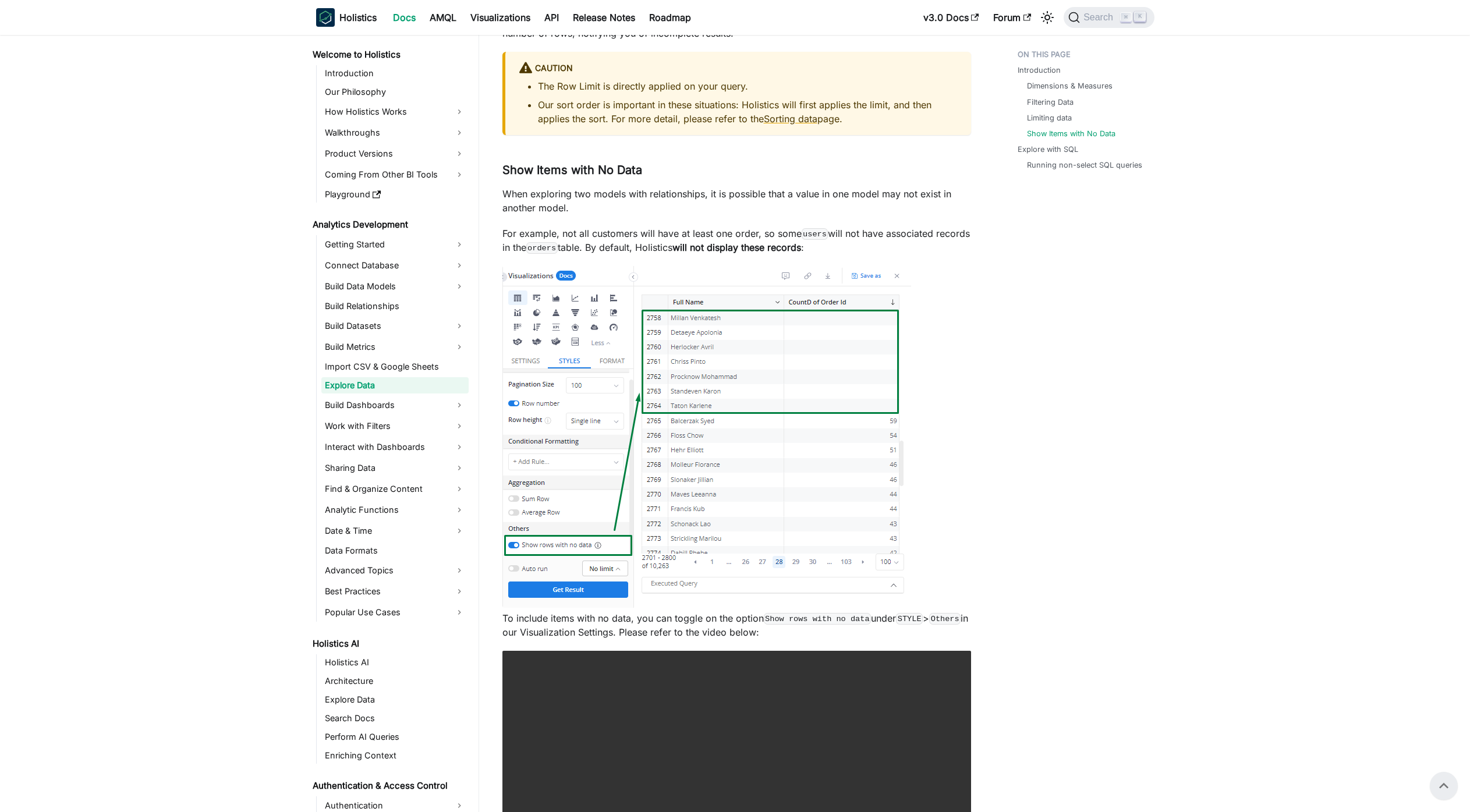
scroll to position [2548, 0]
click at [854, 203] on p "When exploring two models with relationships, it is possible that a value in on…" at bounding box center [736, 203] width 469 height 28
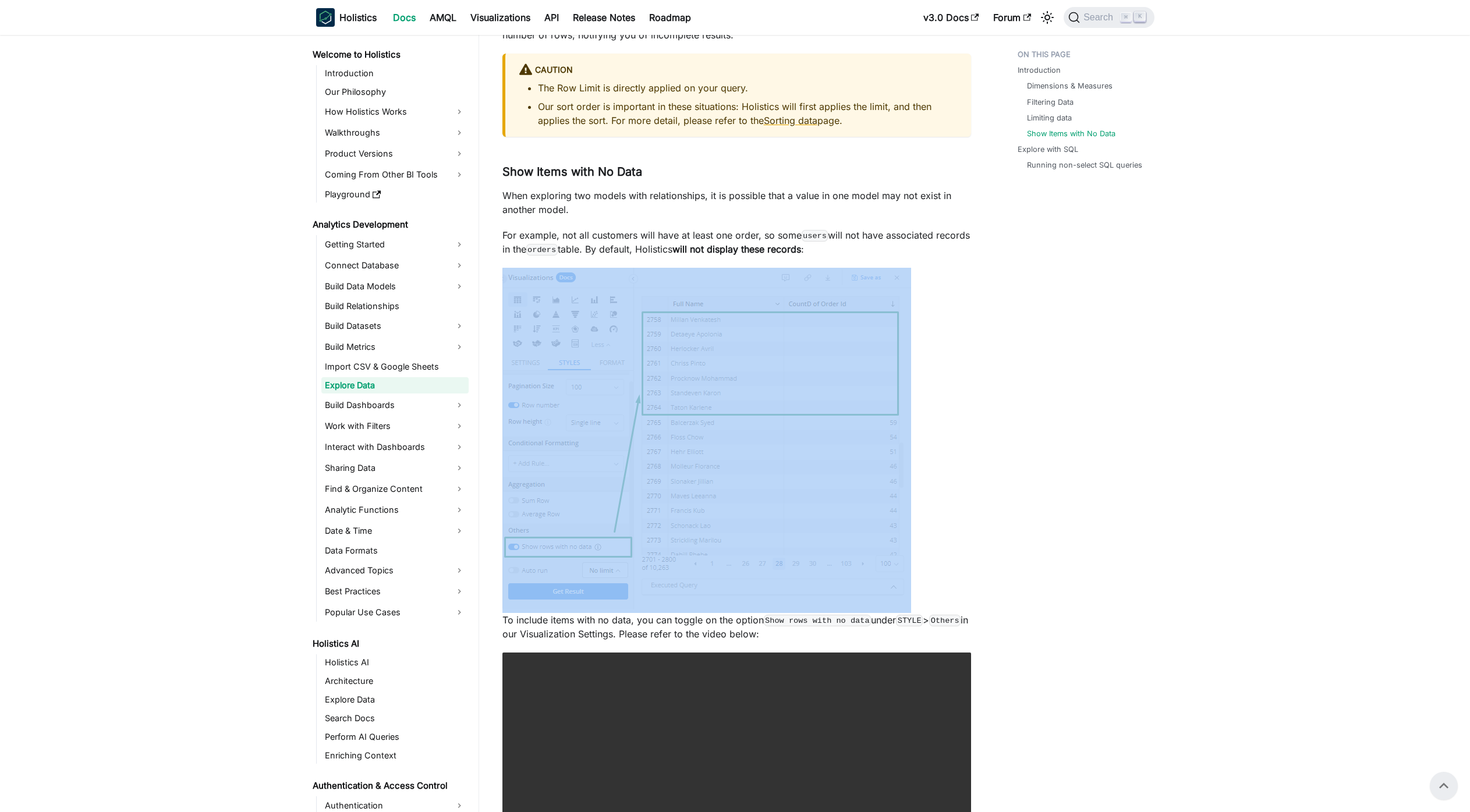
click at [858, 248] on p "For example, not all customers will have at least one order, so some users will…" at bounding box center [736, 242] width 469 height 28
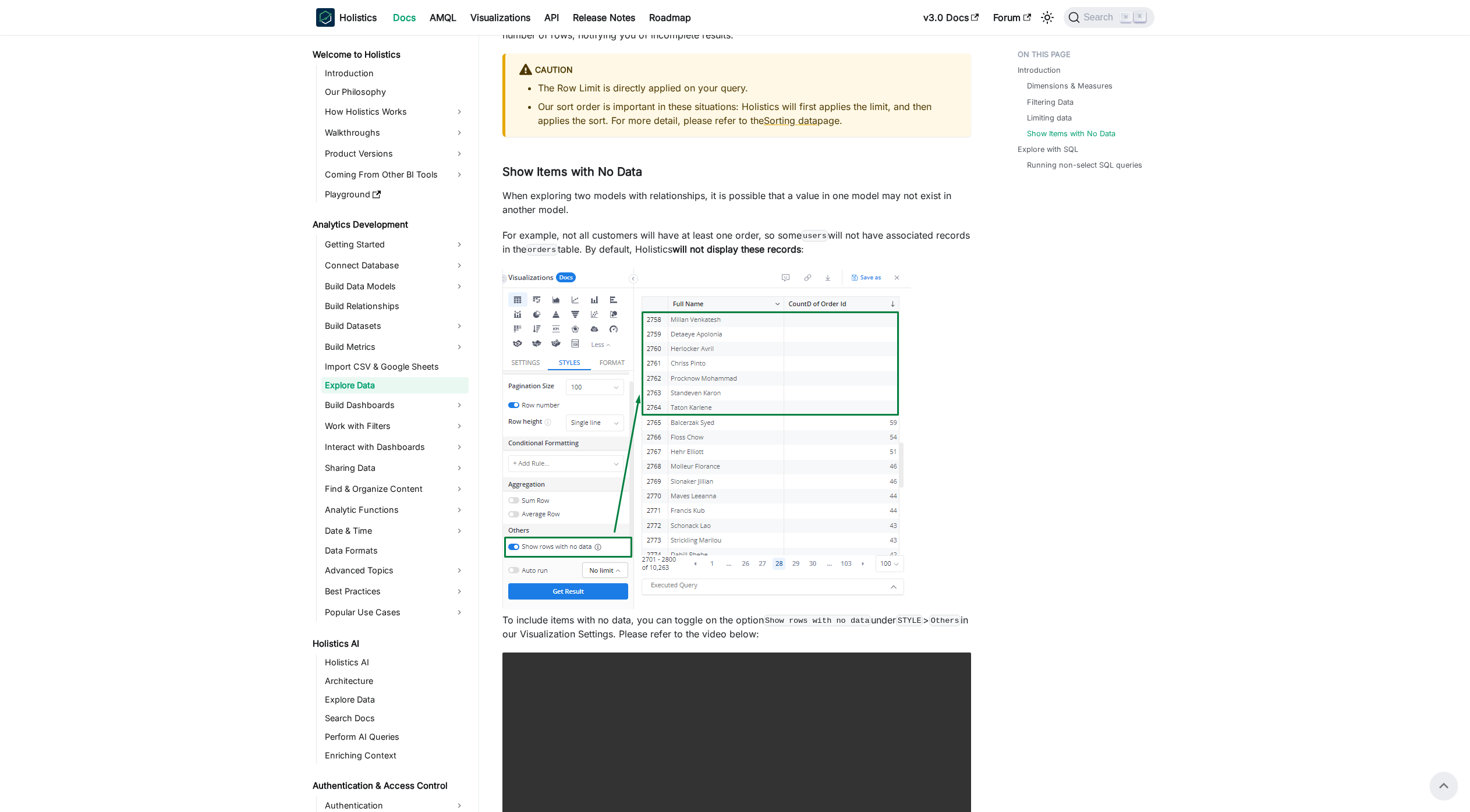
click at [858, 248] on p "For example, not all customers will have at least one order, so some users will…" at bounding box center [736, 242] width 469 height 28
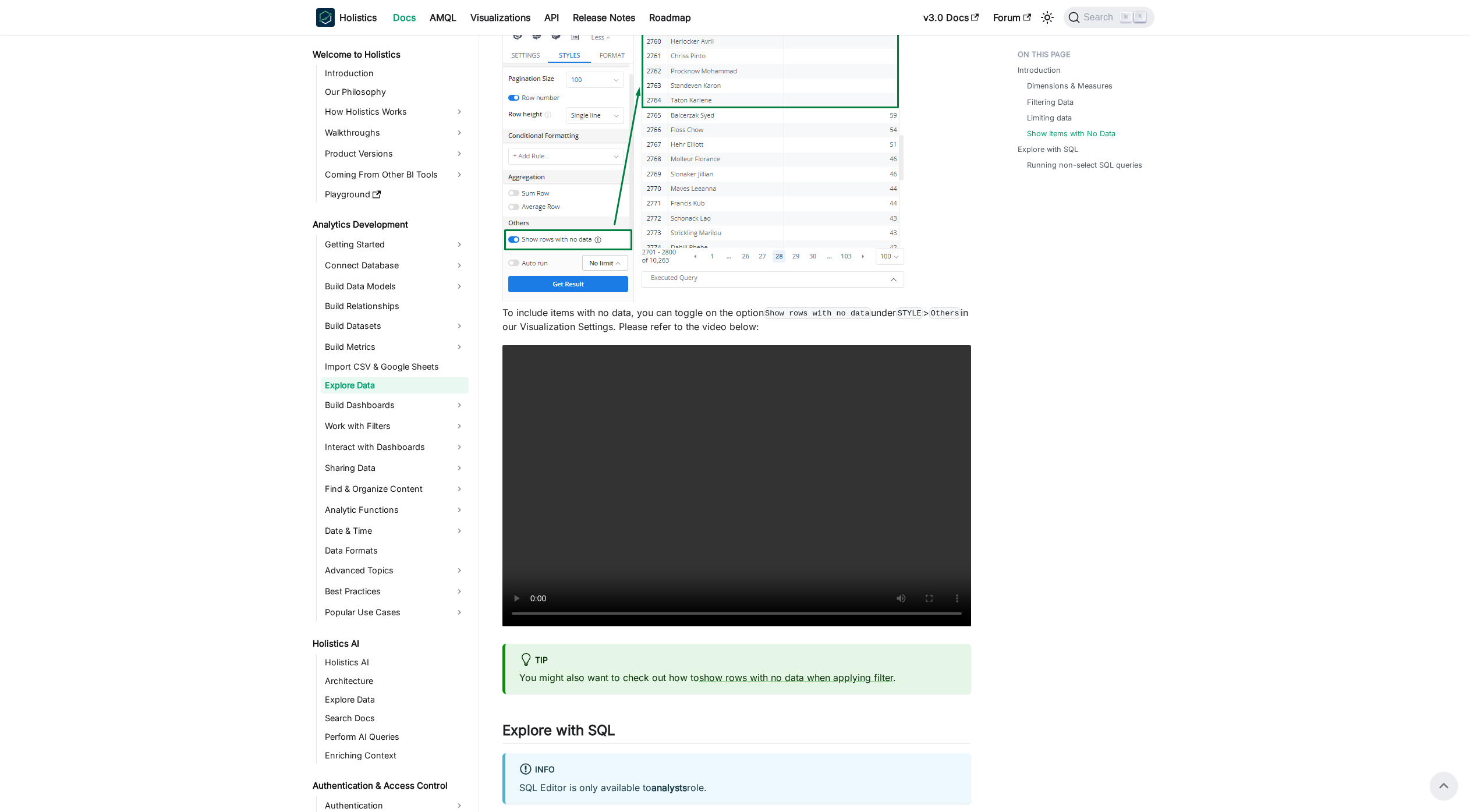
scroll to position [2831, 0]
